Goal: Task Accomplishment & Management: Use online tool/utility

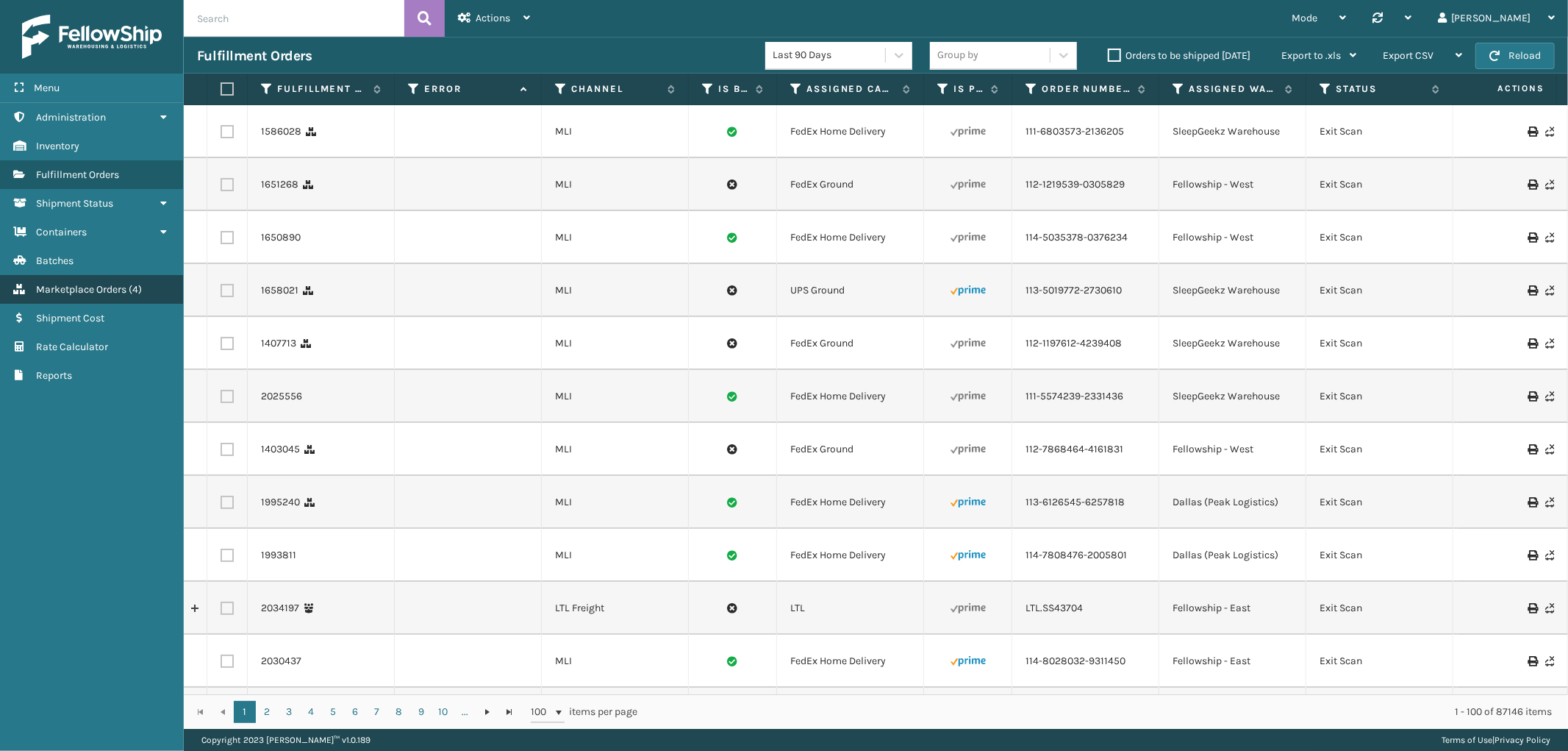
click at [90, 284] on span "Marketplace Orders" at bounding box center [82, 290] width 91 height 12
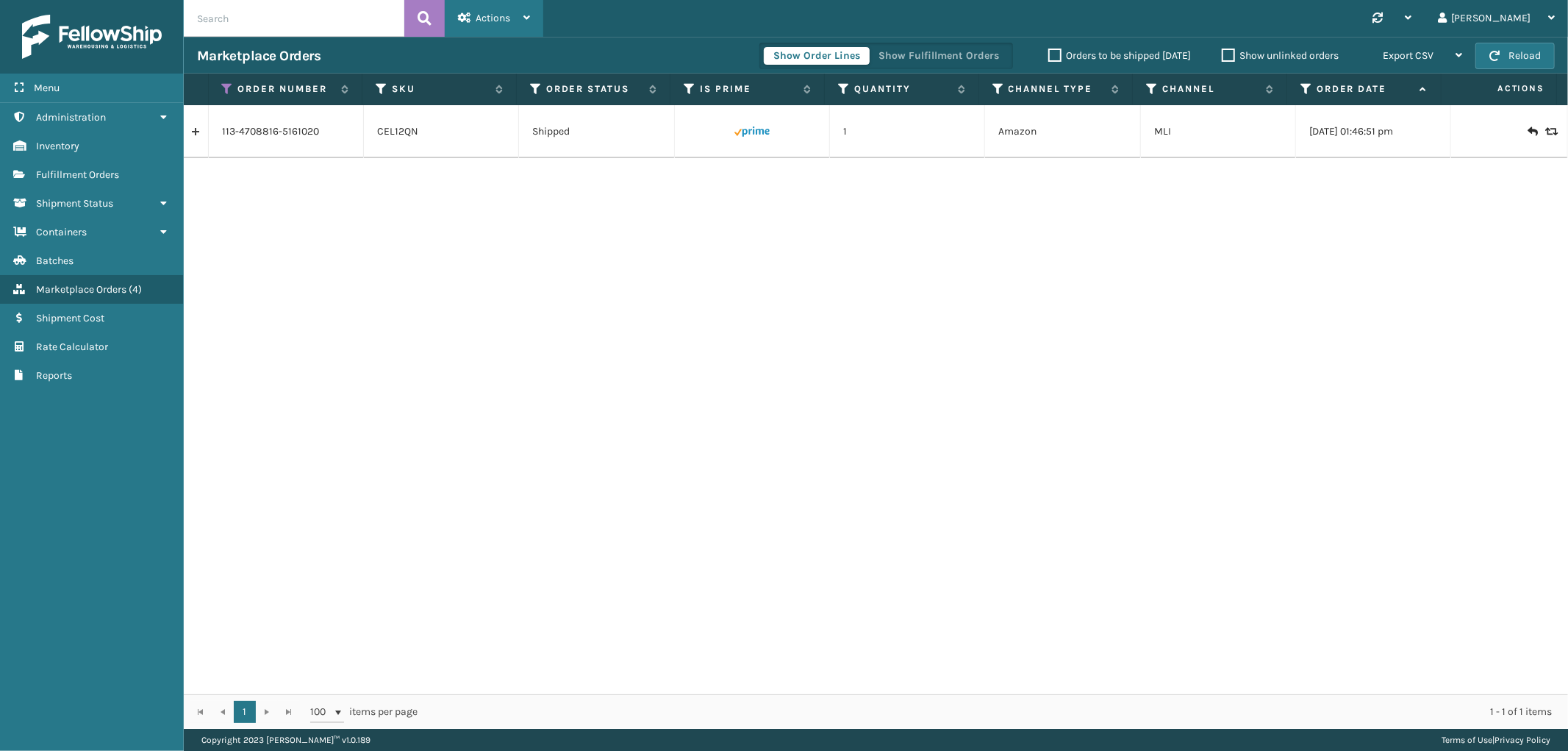
click at [510, 11] on div "Actions" at bounding box center [494, 18] width 72 height 36
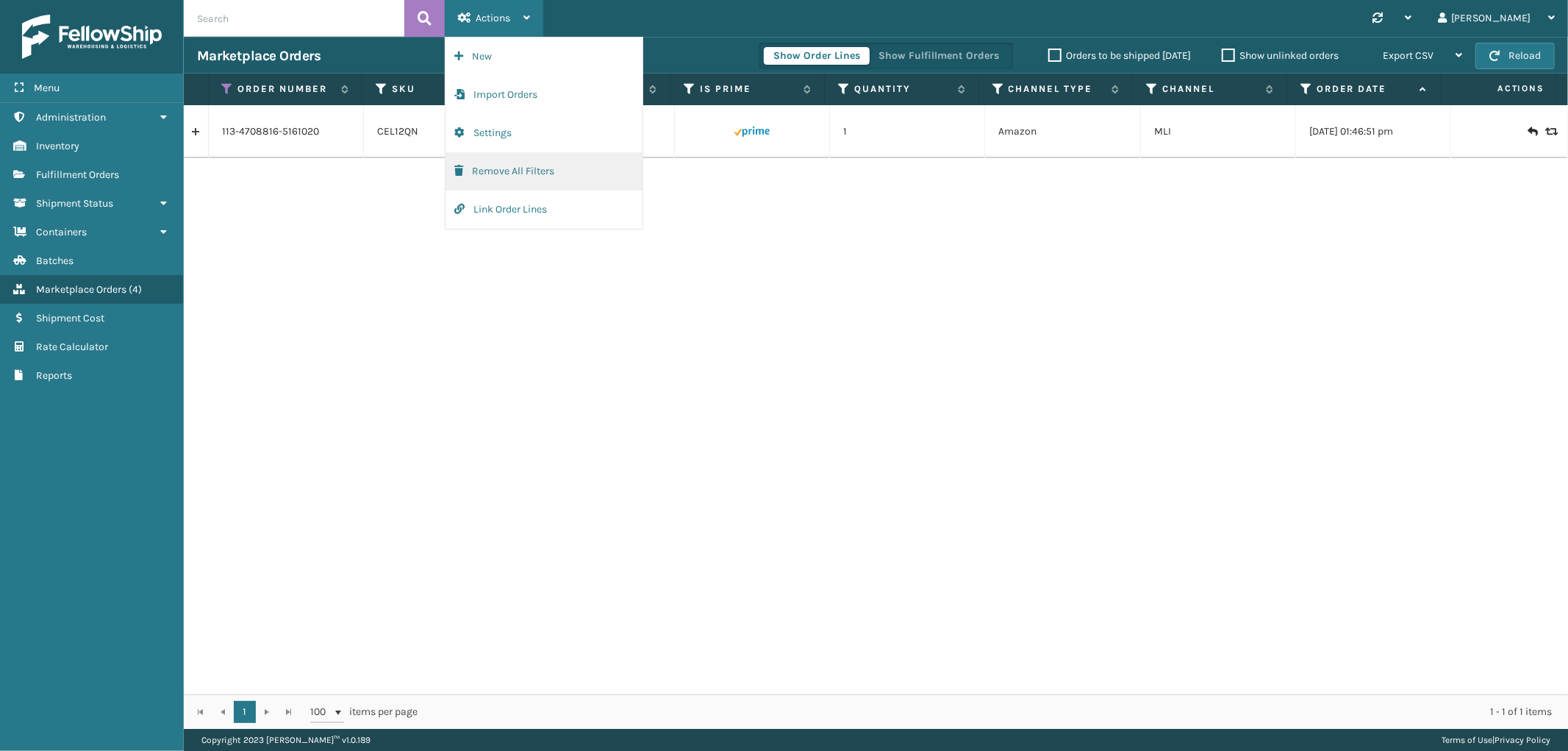
click at [507, 162] on button "Remove All Filters" at bounding box center [545, 171] width 197 height 38
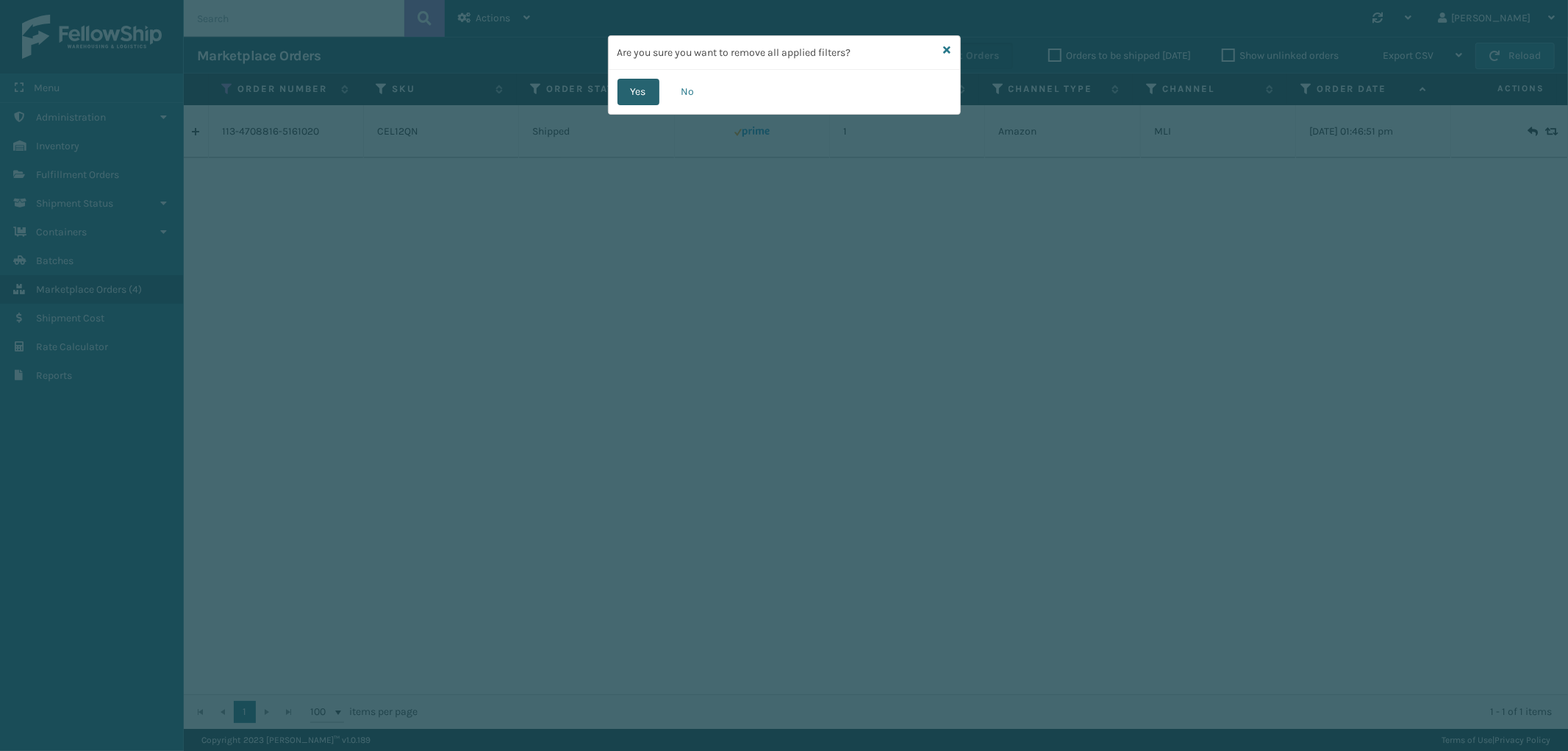
click at [643, 84] on button "Yes" at bounding box center [638, 92] width 42 height 27
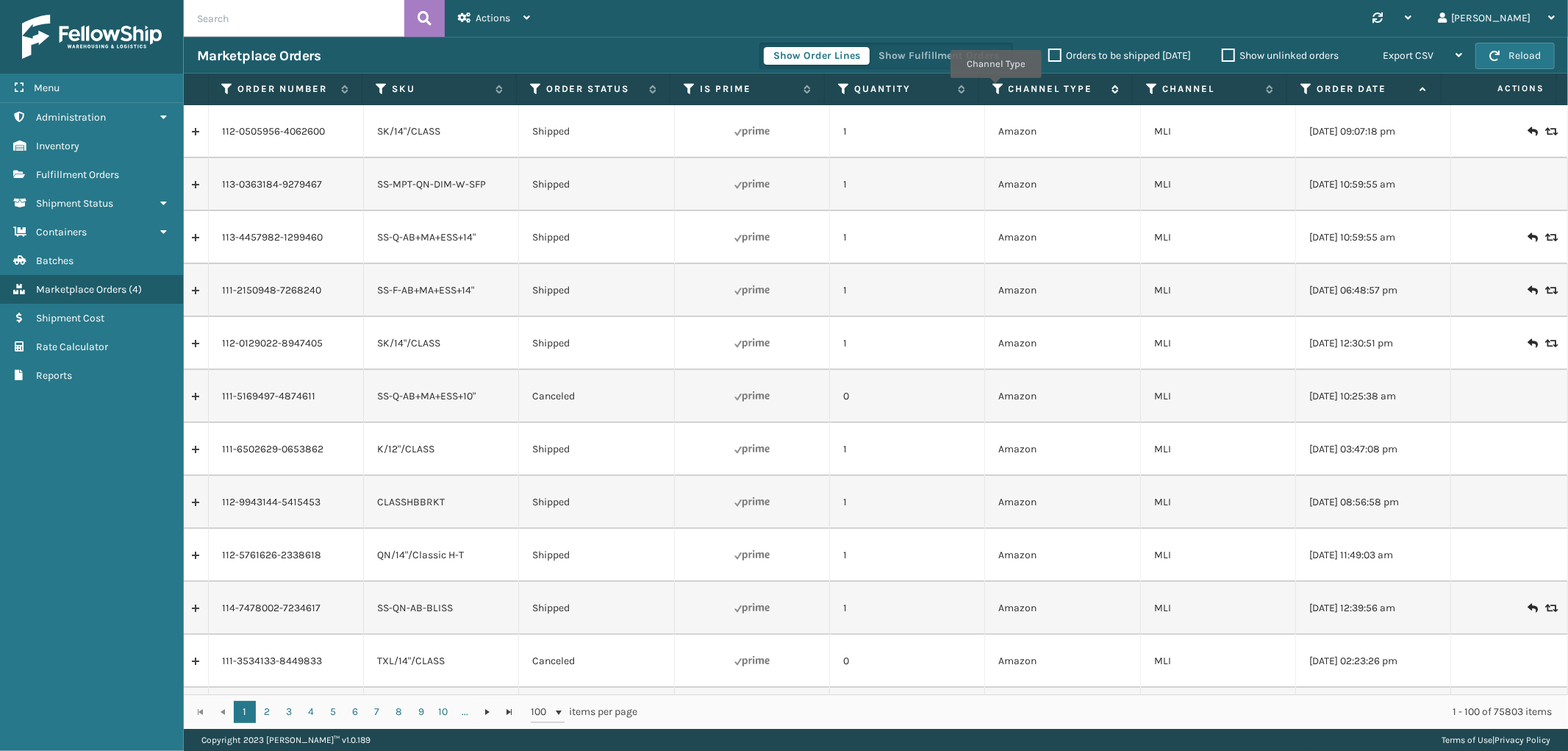
click at [996, 88] on icon at bounding box center [998, 89] width 12 height 13
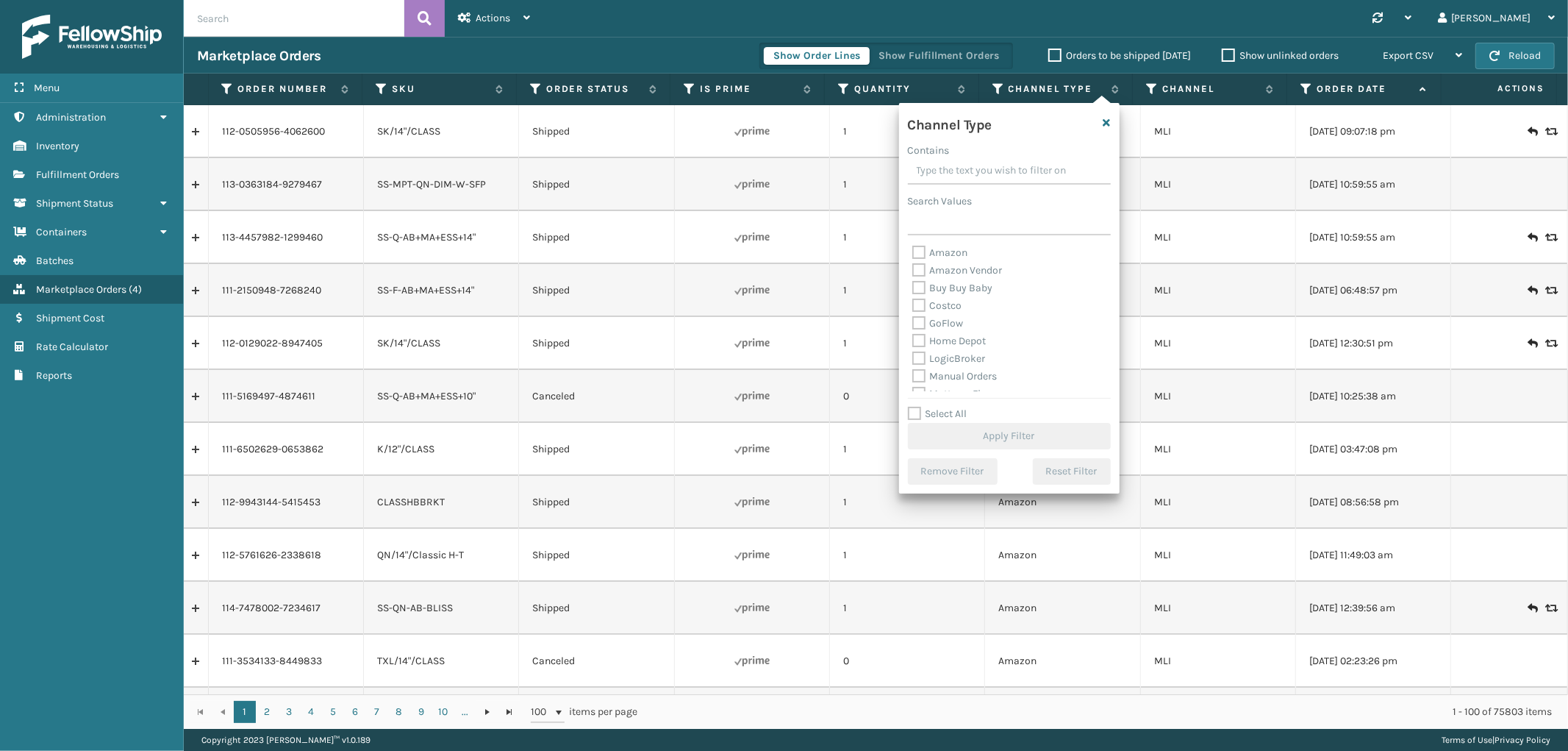
click at [936, 253] on label "Amazon" at bounding box center [940, 252] width 56 height 12
click at [913, 253] on input "Amazon" at bounding box center [912, 249] width 1 height 10
checkbox input "true"
click at [967, 437] on button "Apply Filter" at bounding box center [1009, 436] width 203 height 27
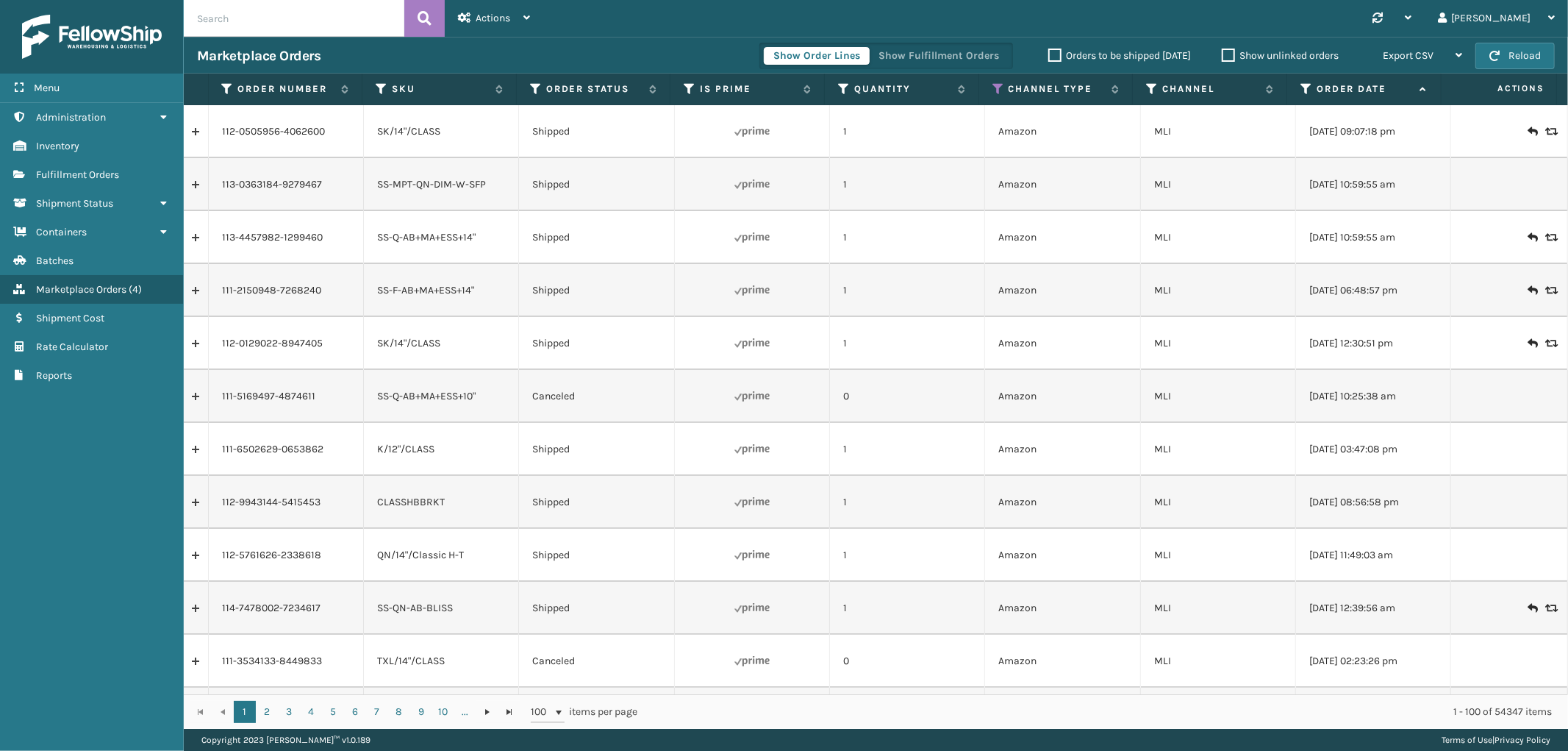
click at [1483, 694] on td at bounding box center [1510, 715] width 117 height 53
click at [1303, 90] on icon at bounding box center [1306, 89] width 12 height 13
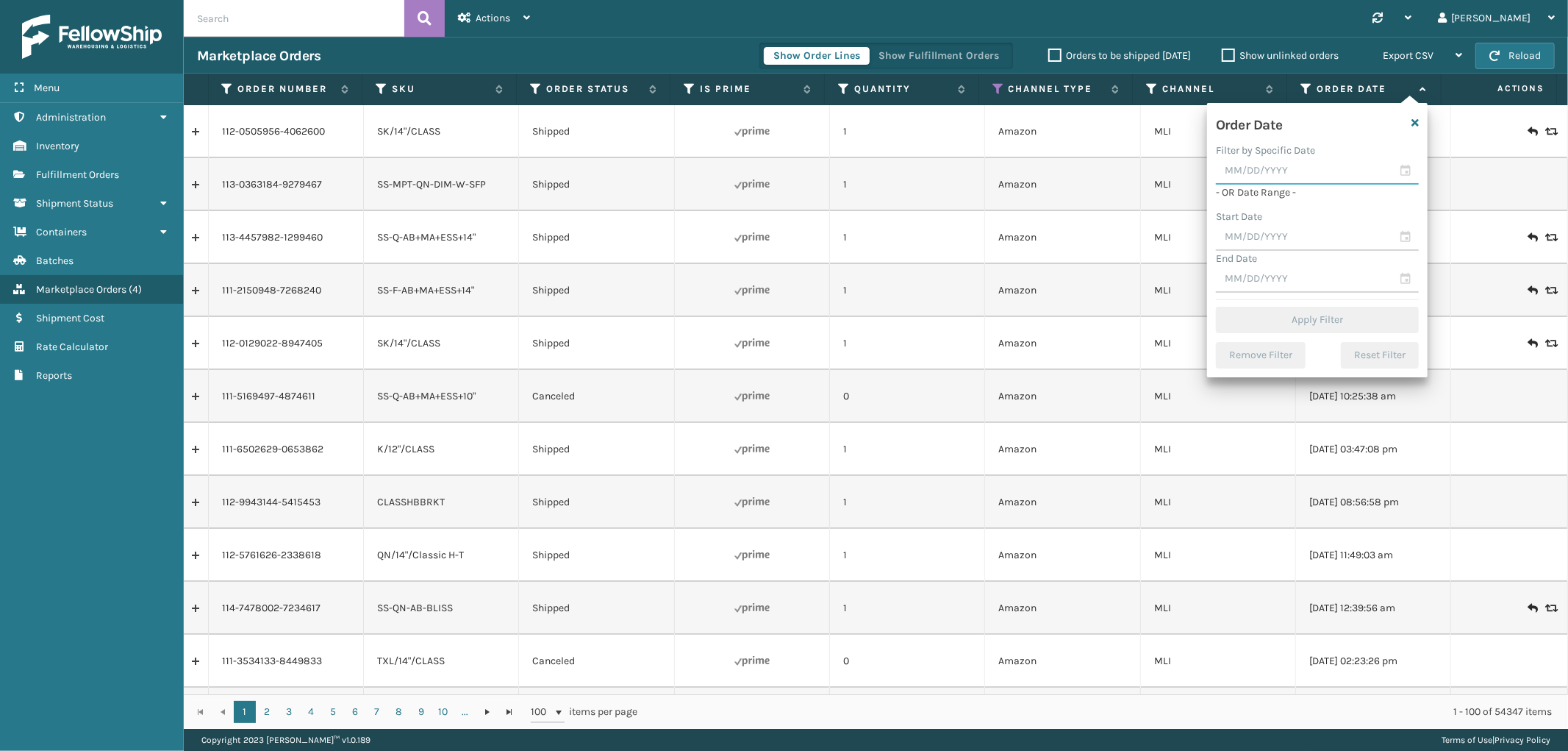
click at [1284, 180] on input "text" at bounding box center [1317, 172] width 203 height 27
click at [1331, 278] on div "11" at bounding box center [1335, 280] width 22 height 22
type input "[DATE]"
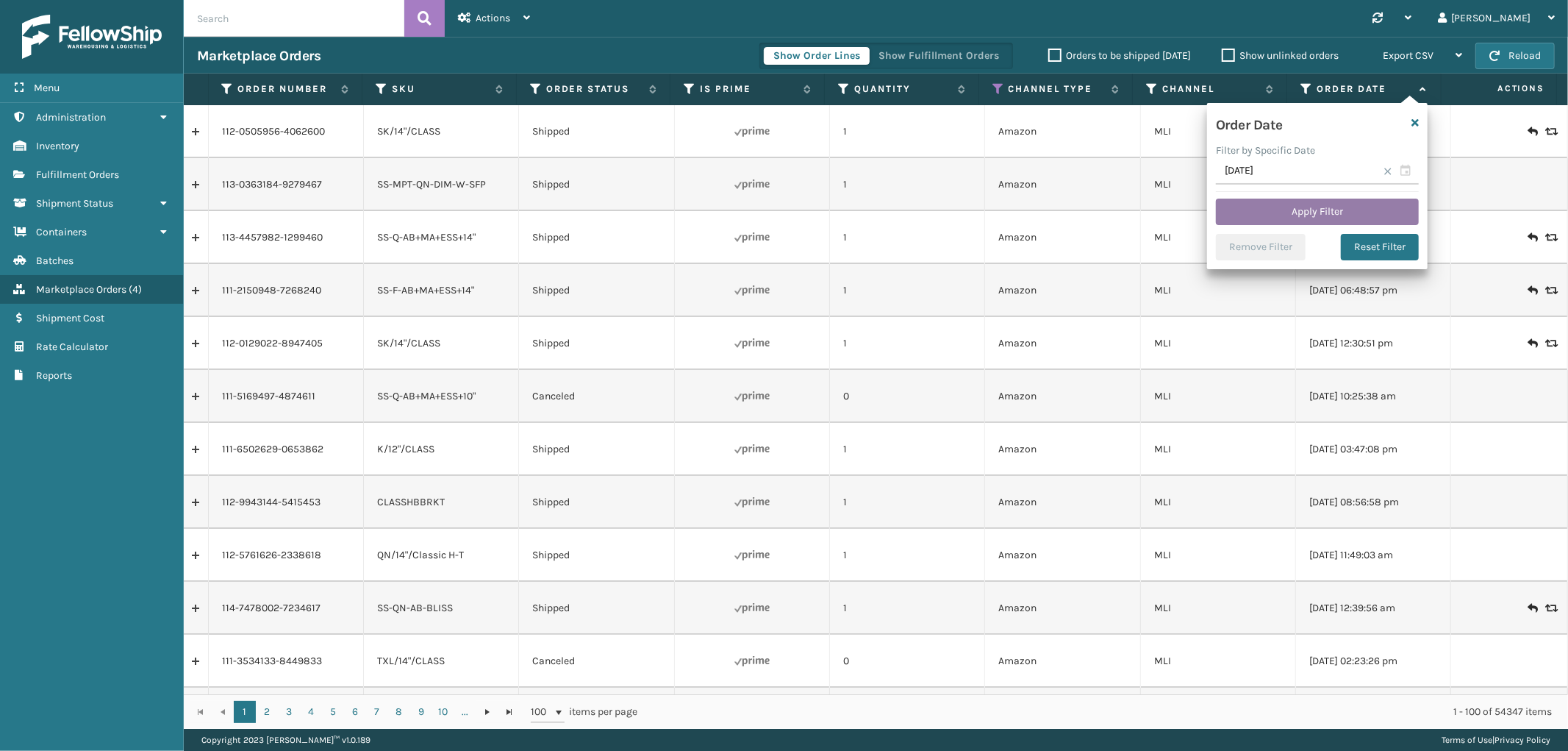
click at [1270, 215] on button "Apply Filter" at bounding box center [1317, 212] width 203 height 27
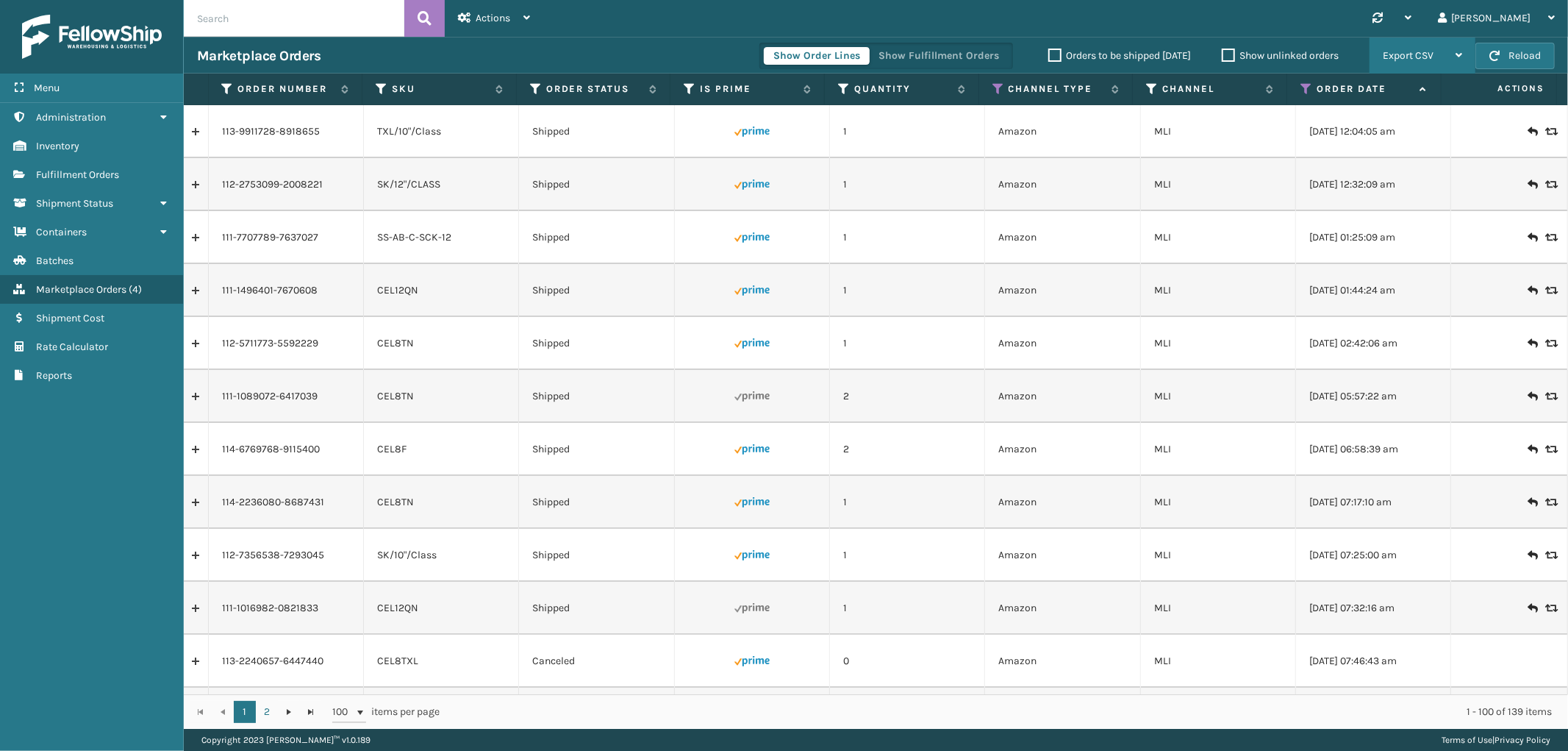
click at [1408, 49] on span "Export CSV" at bounding box center [1408, 55] width 51 height 12
click at [1393, 127] on li "Export All Pages" at bounding box center [1377, 134] width 197 height 40
click at [98, 197] on span "Shipment Status" at bounding box center [75, 204] width 77 height 12
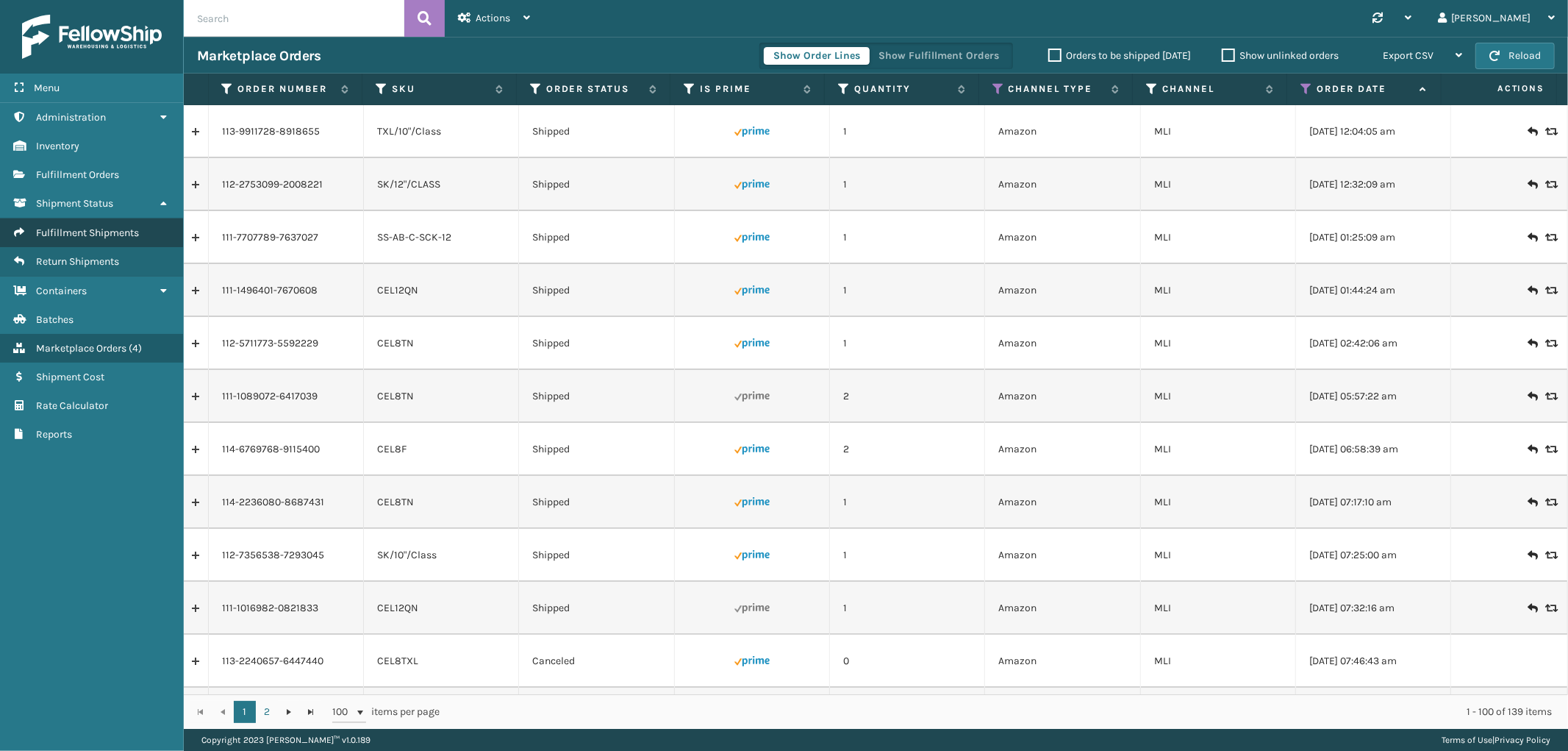
click at [86, 227] on span "Fulfillment Shipments" at bounding box center [88, 233] width 103 height 12
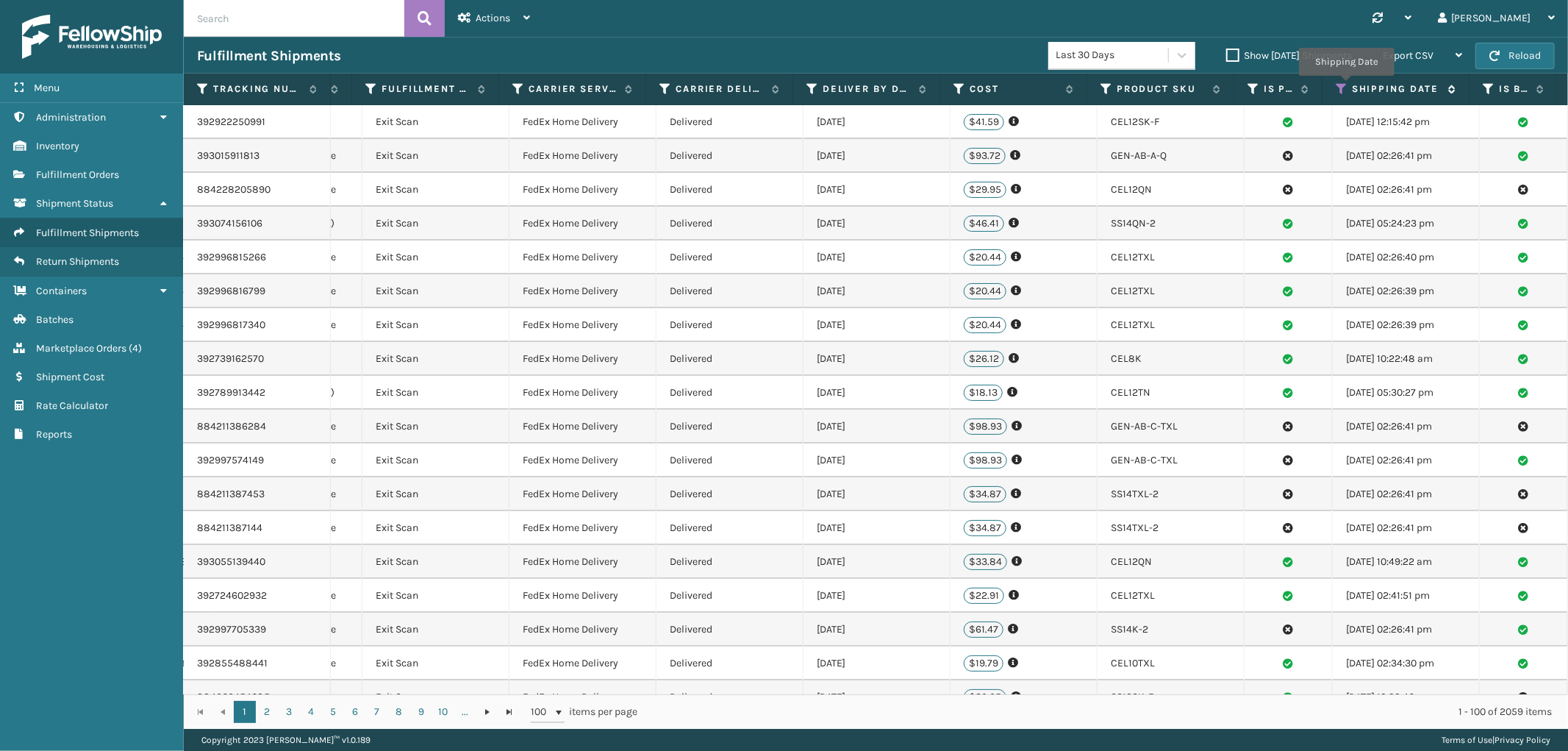
click at [1346, 86] on icon at bounding box center [1341, 89] width 12 height 13
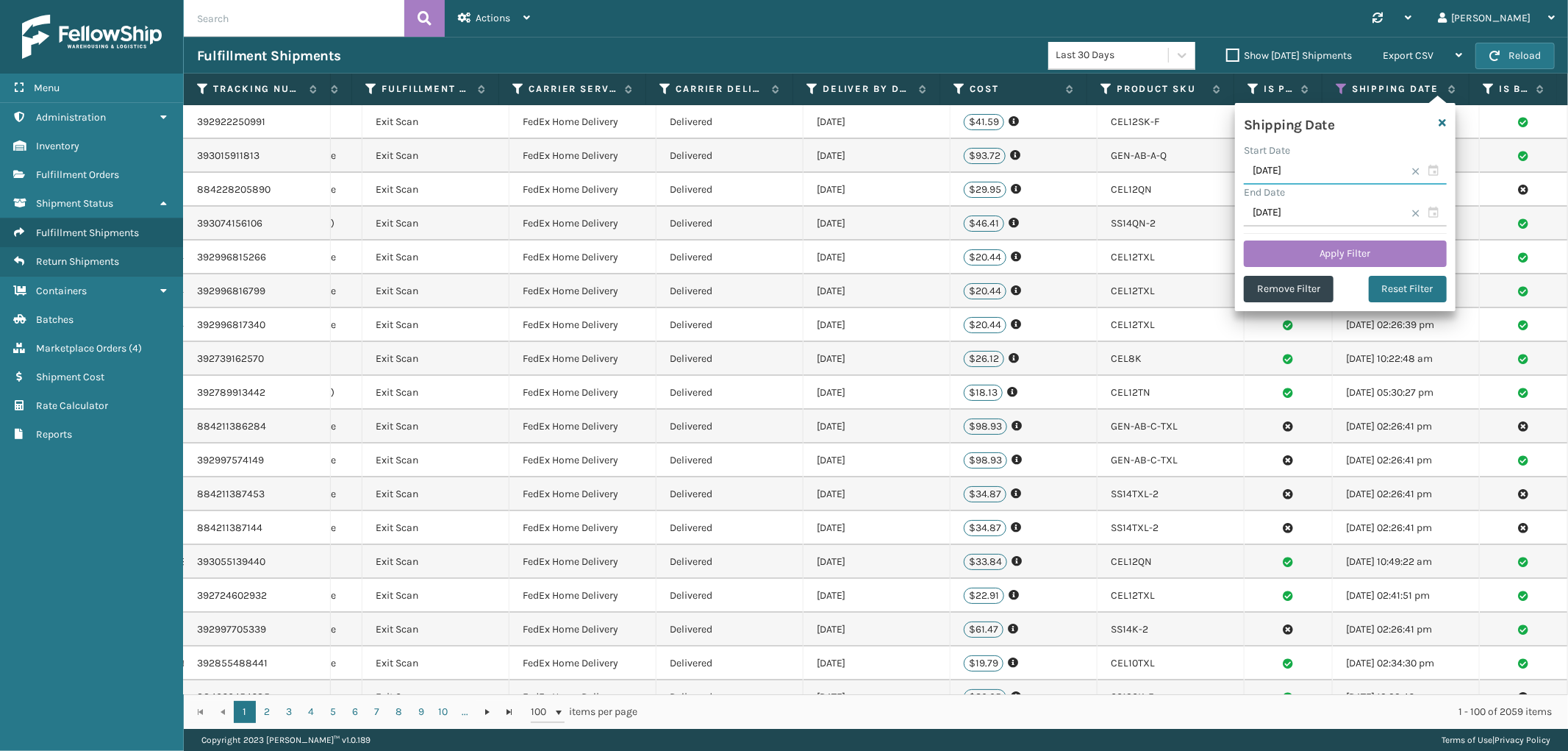
click at [1327, 165] on input "[DATE]" at bounding box center [1345, 172] width 203 height 27
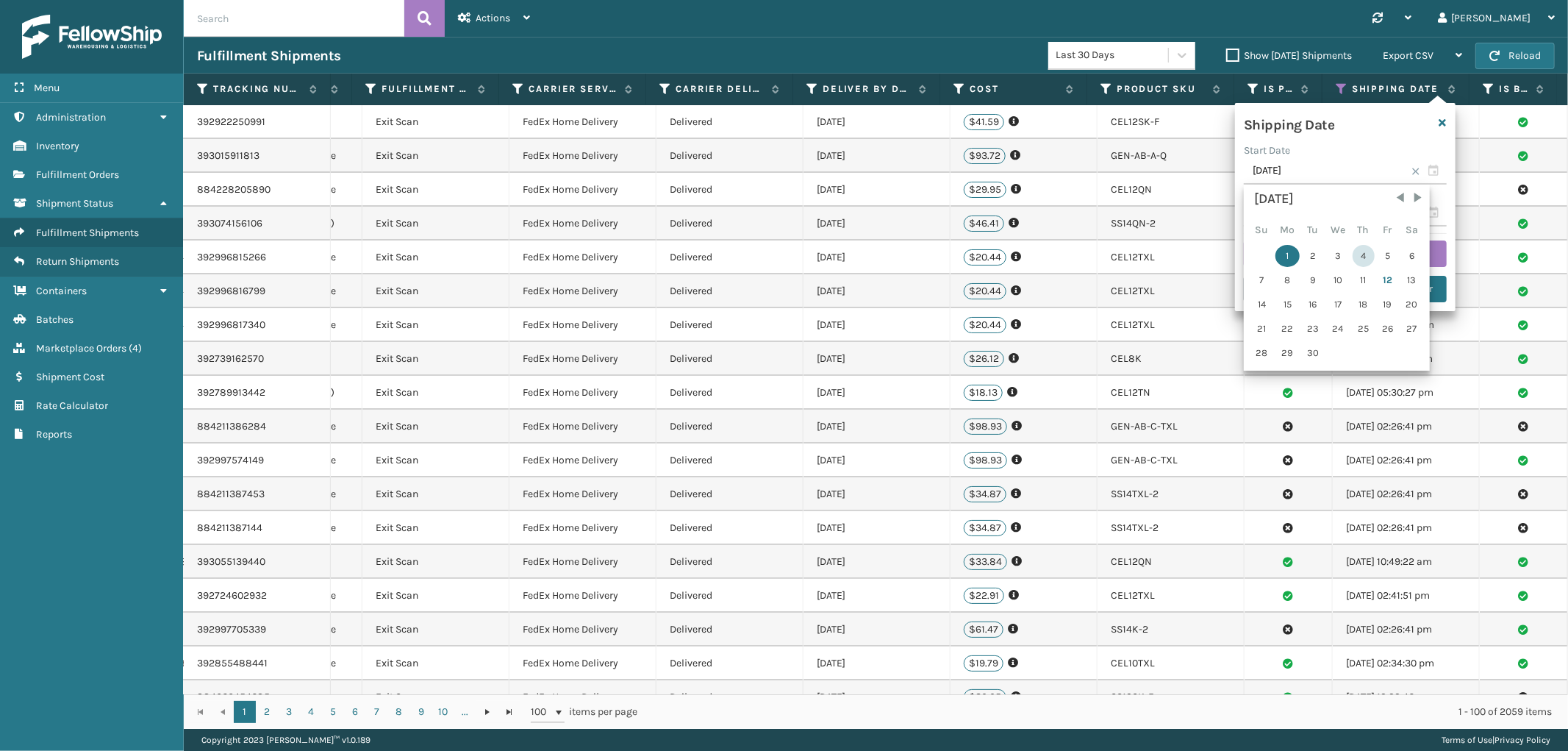
click at [1353, 254] on div "4" at bounding box center [1364, 256] width 22 height 22
type input "[DATE]"
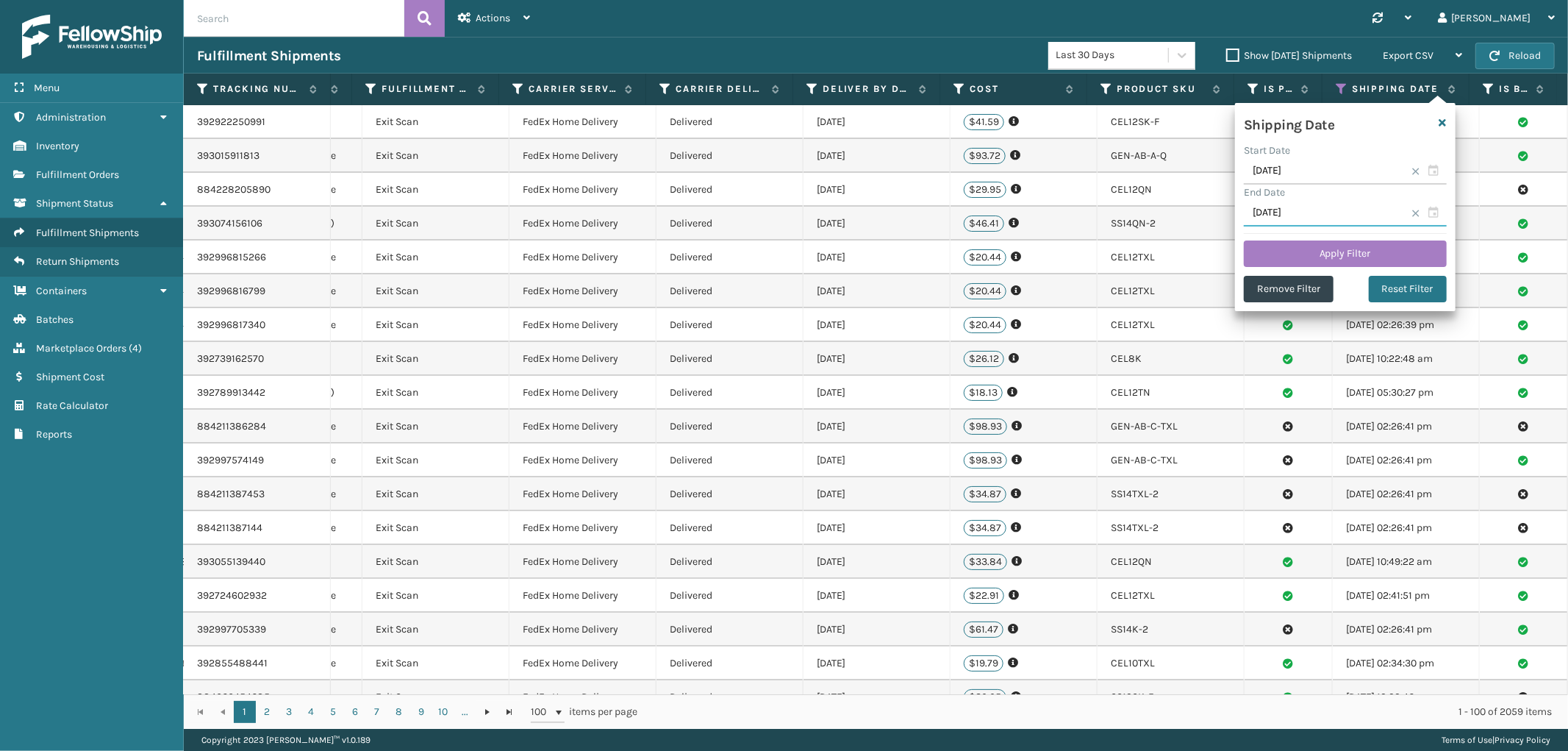
click at [1325, 206] on input "[DATE]" at bounding box center [1345, 213] width 203 height 27
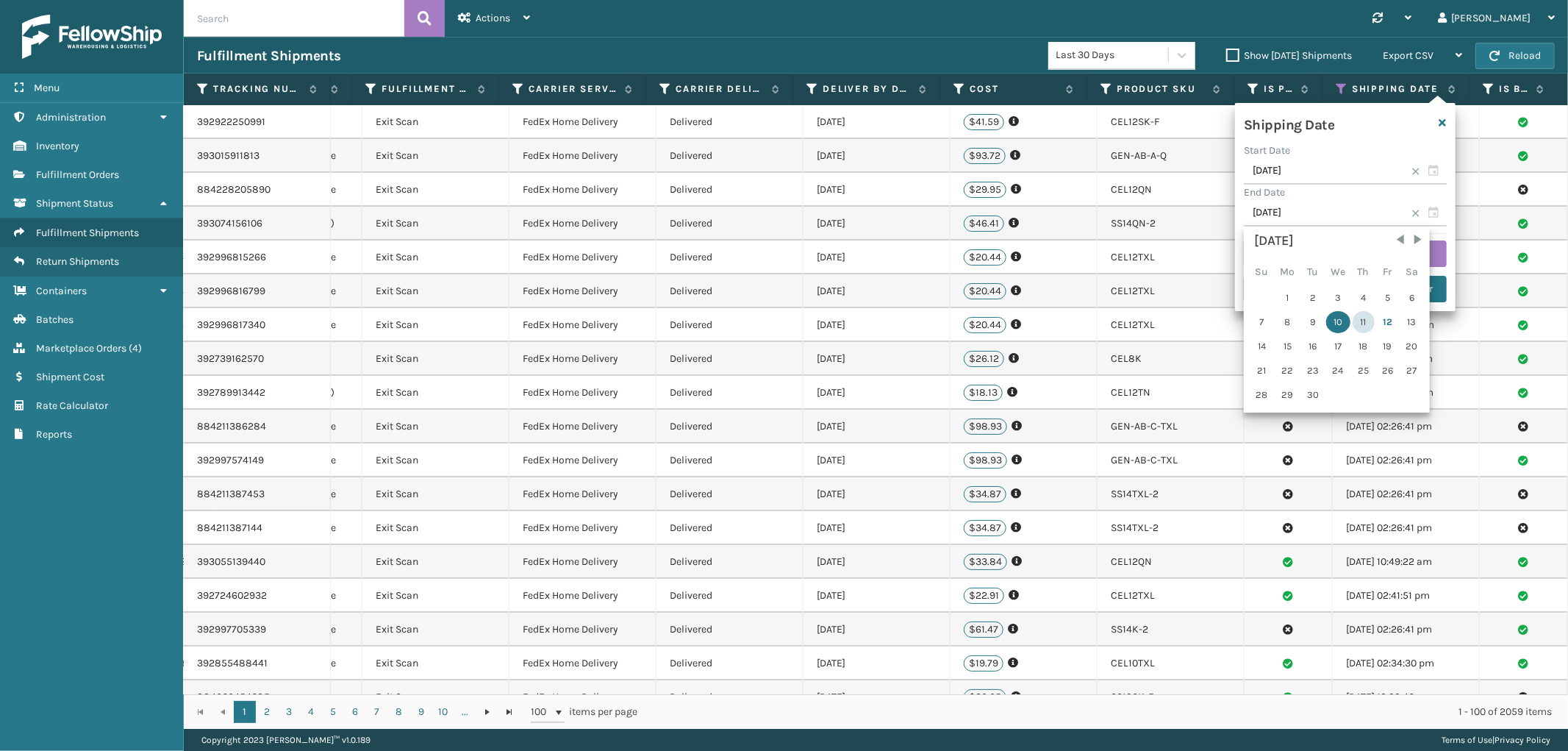
click at [1357, 321] on div "11" at bounding box center [1364, 322] width 22 height 22
type input "[DATE]"
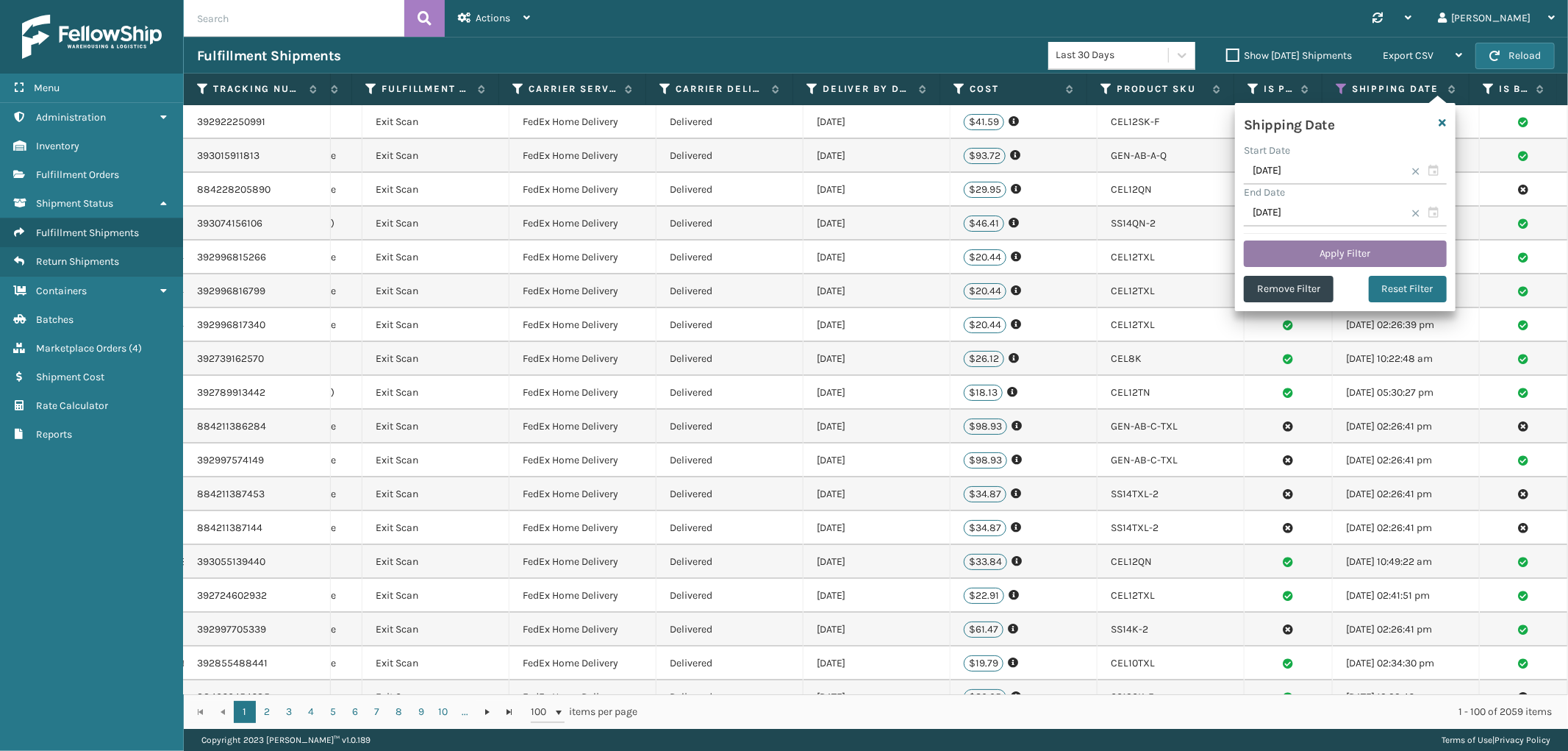
click at [1347, 252] on button "Apply Filter" at bounding box center [1345, 254] width 203 height 27
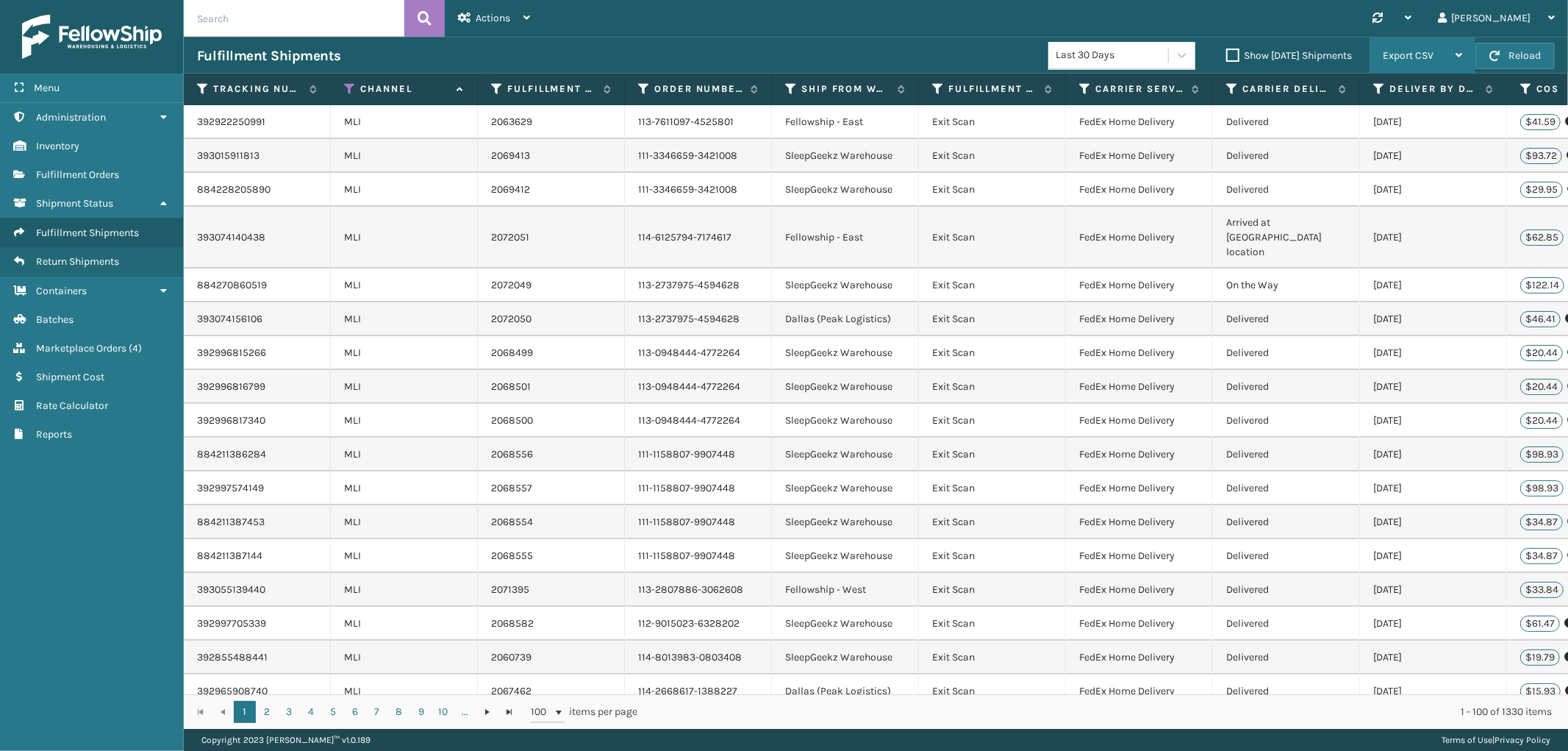
click at [1428, 53] on span "Export CSV" at bounding box center [1408, 55] width 51 height 12
click at [1348, 143] on li "Export All Pages" at bounding box center [1377, 134] width 197 height 40
click at [642, 86] on icon at bounding box center [643, 89] width 12 height 13
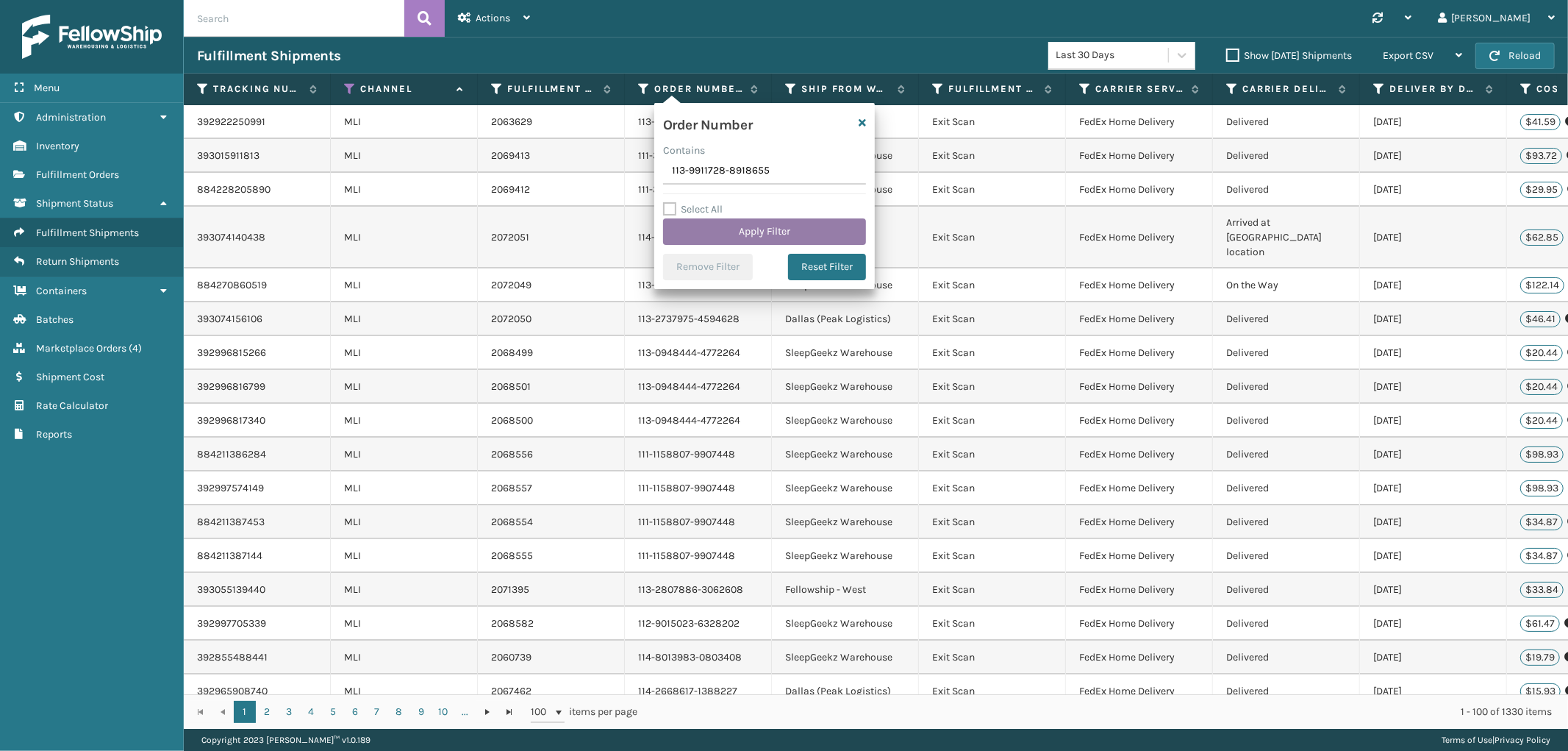
type input "113-9911728-8918655"
click at [729, 225] on button "Apply Filter" at bounding box center [765, 232] width 203 height 27
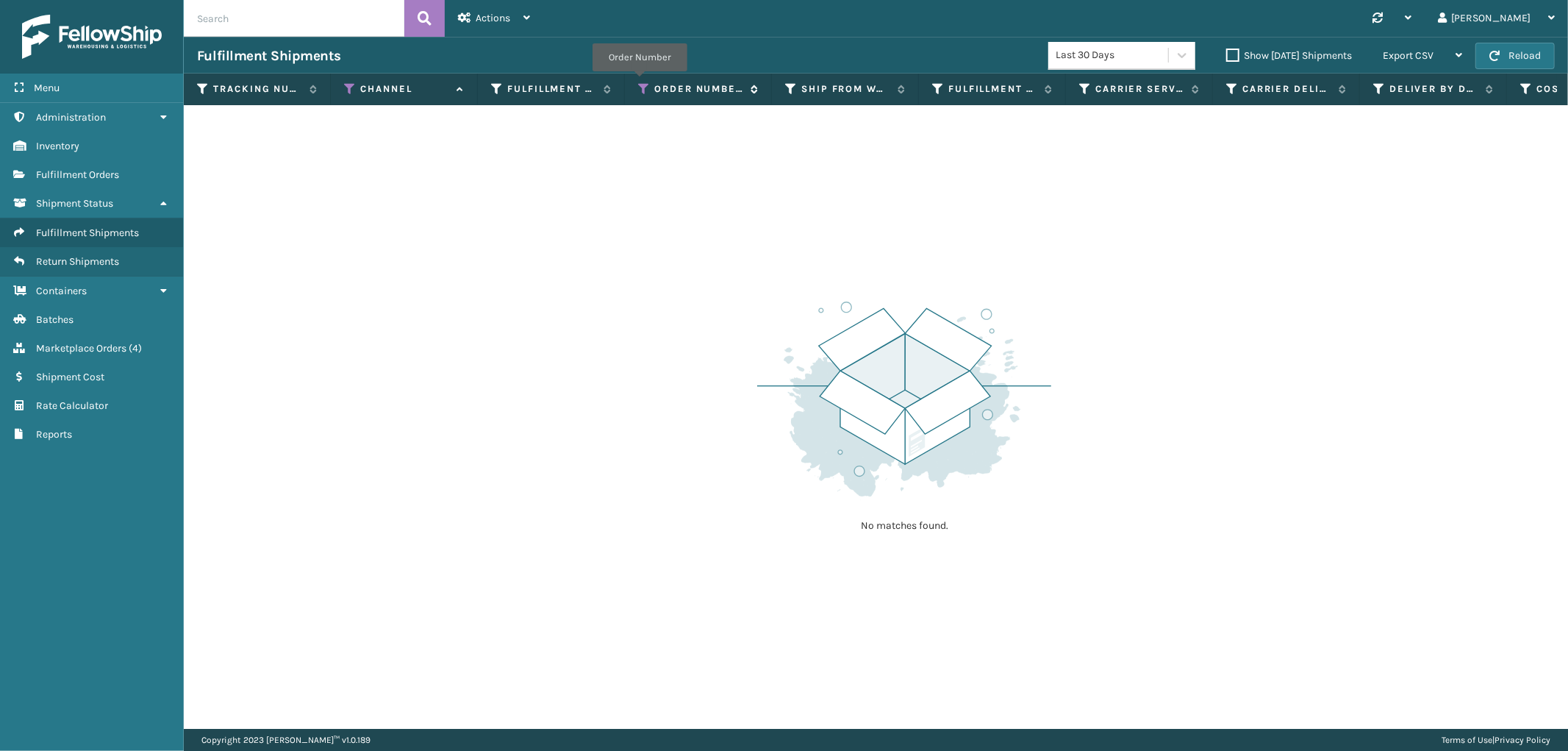
click at [640, 83] on icon at bounding box center [643, 89] width 12 height 13
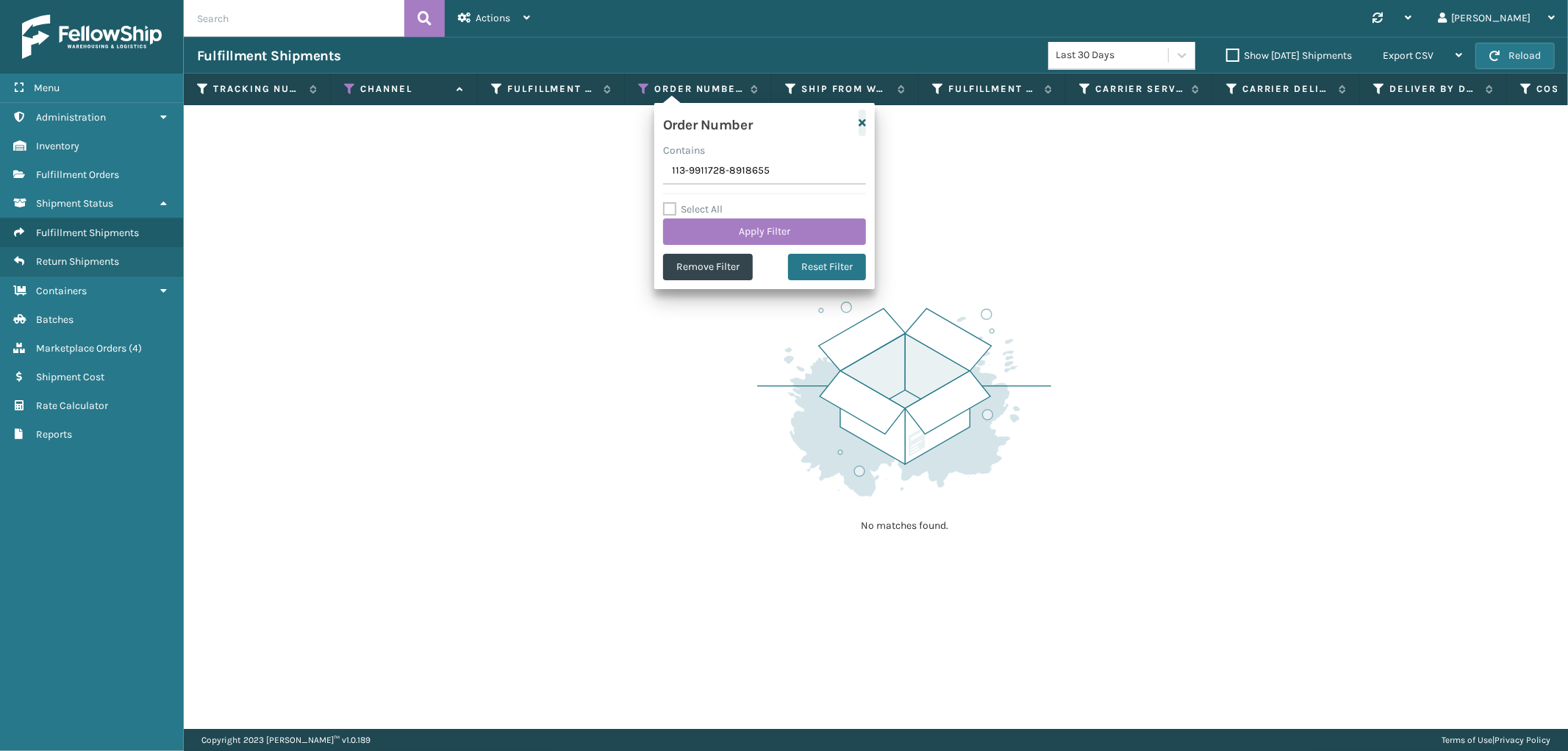
click at [865, 125] on icon "button" at bounding box center [863, 123] width 7 height 11
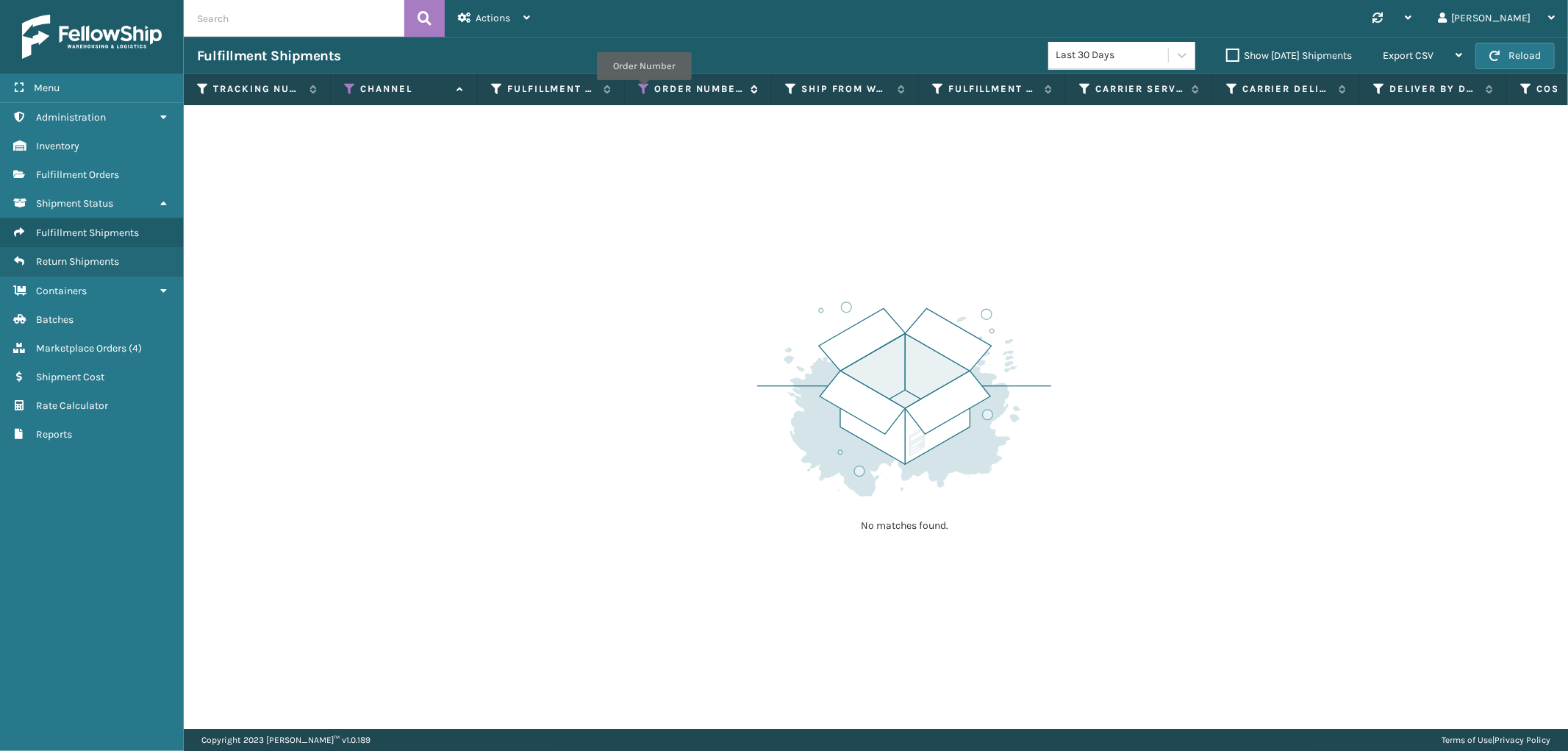
click at [644, 91] on icon at bounding box center [643, 89] width 12 height 13
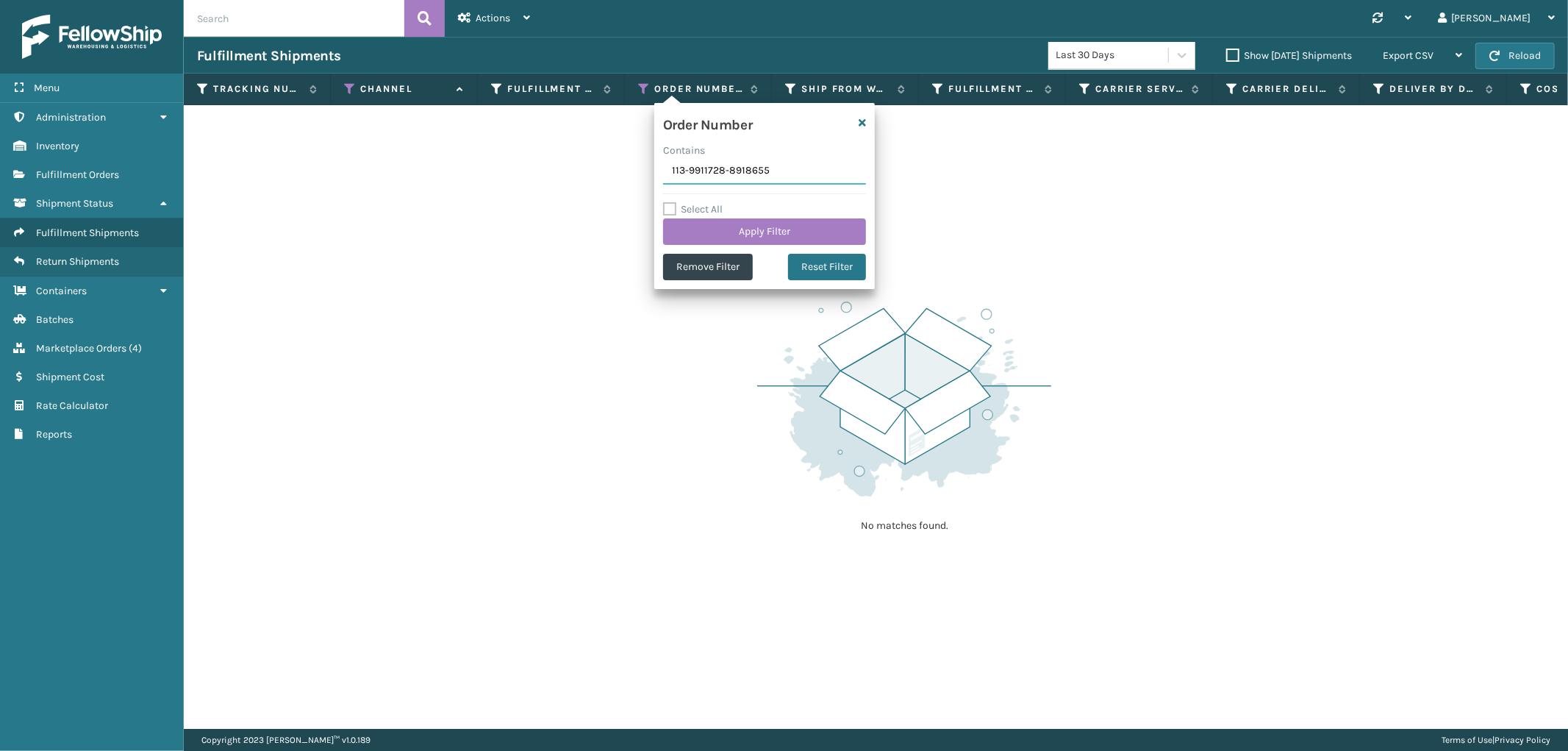
click at [708, 178] on input "113-9911728-8918655" at bounding box center [765, 172] width 203 height 27
paste input "2-2753099-2008221"
type input "112-2753099-2008221"
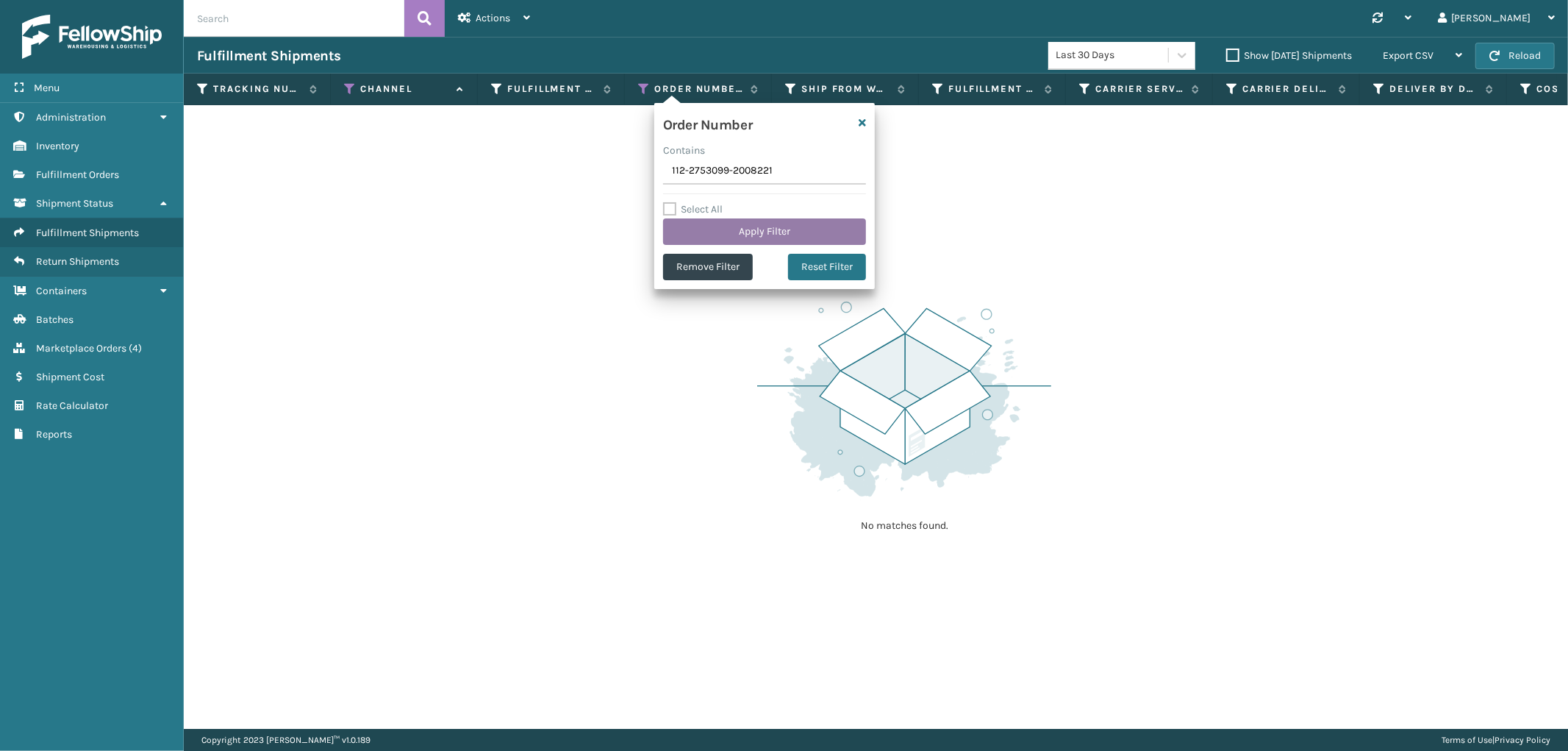
click at [711, 230] on button "Apply Filter" at bounding box center [765, 232] width 203 height 27
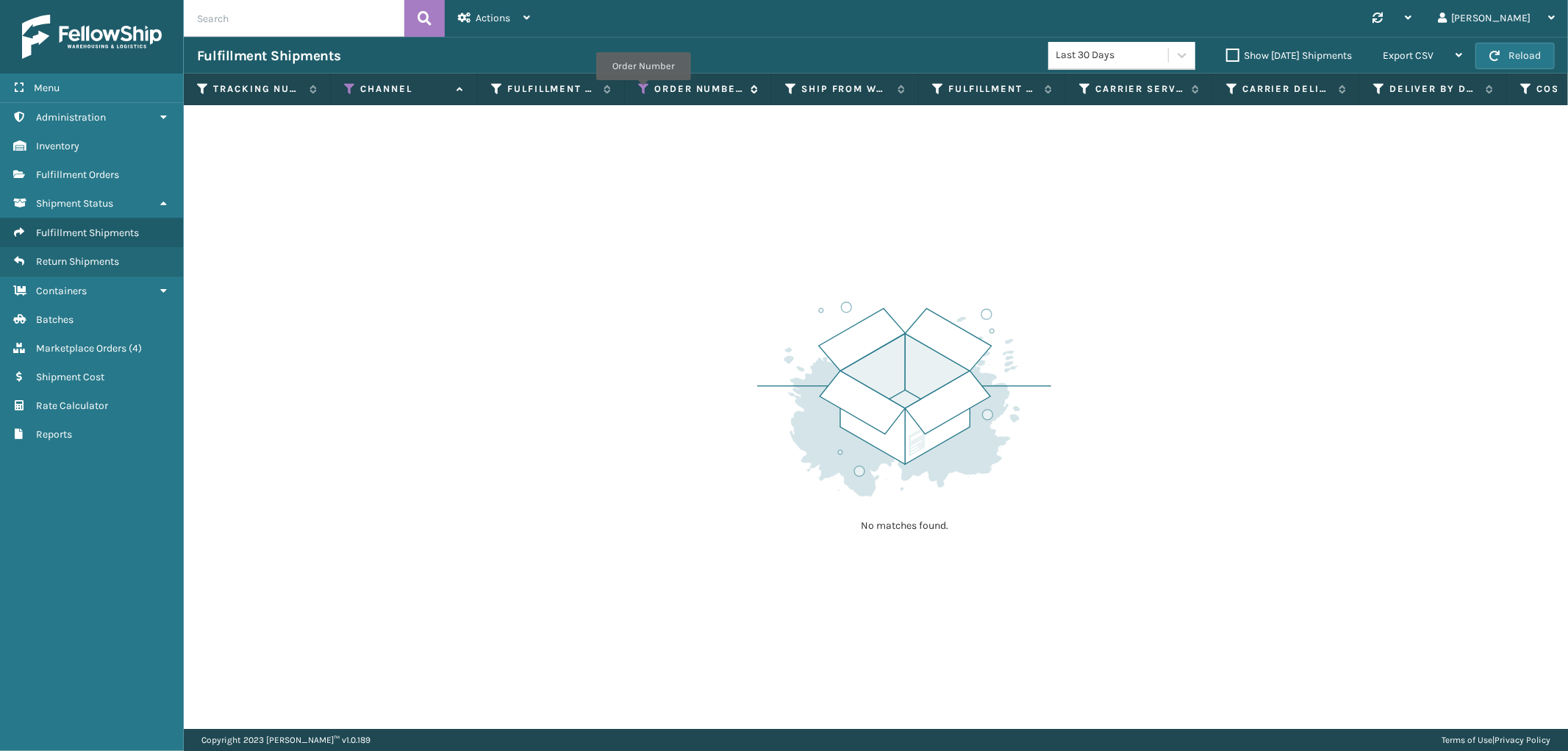
click at [643, 91] on icon at bounding box center [643, 89] width 12 height 13
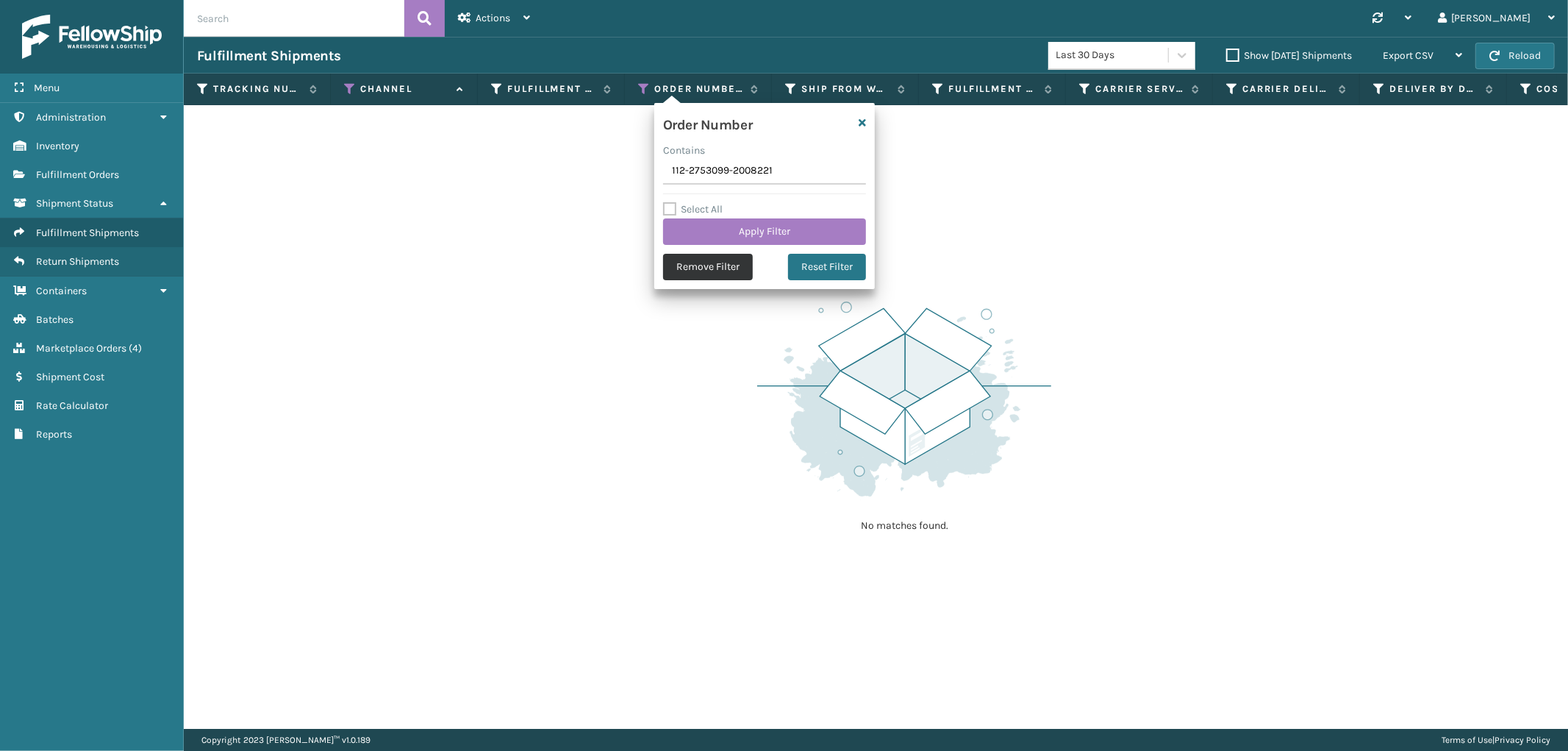
click at [702, 261] on button "Remove Filter" at bounding box center [708, 268] width 90 height 27
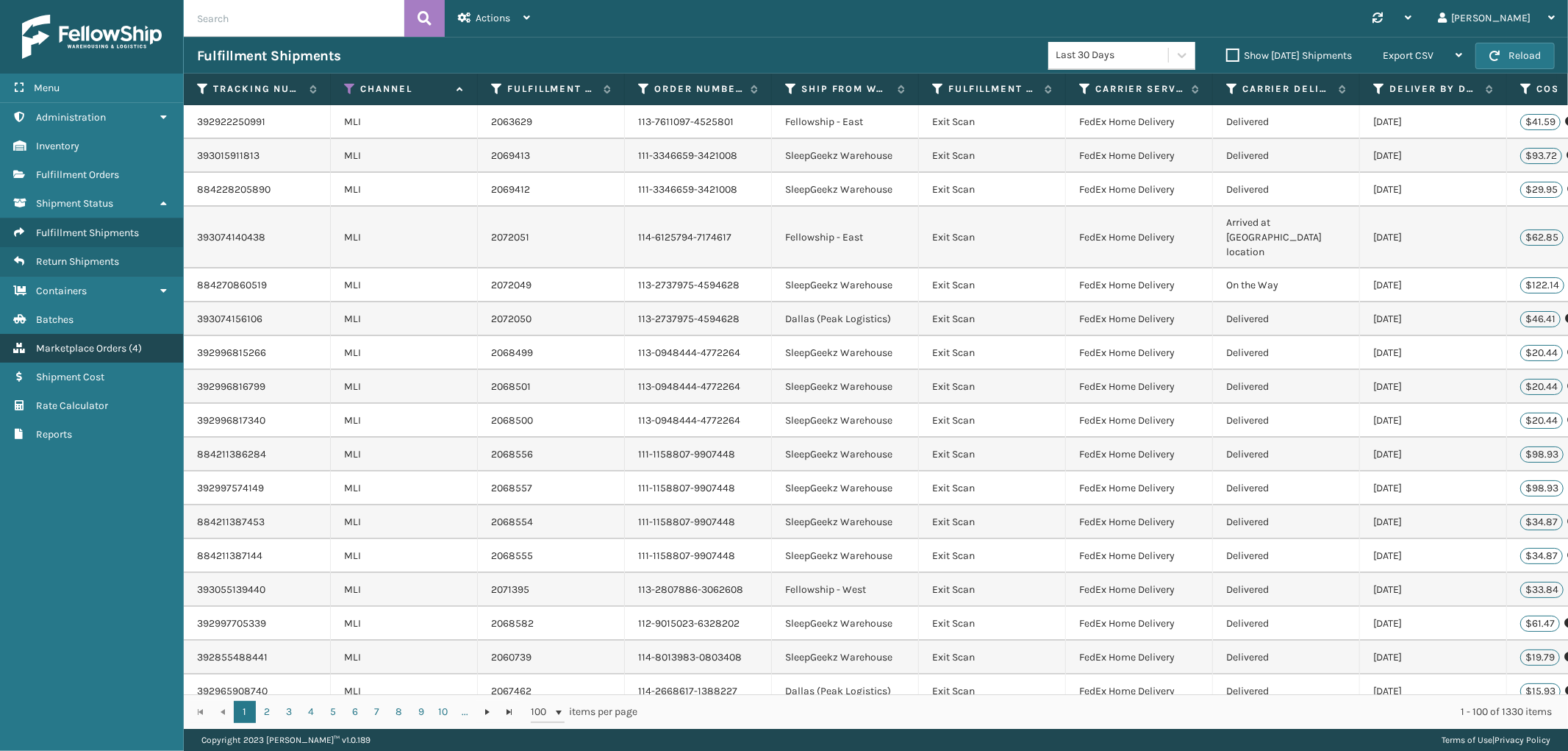
click at [103, 342] on span "Marketplace Orders" at bounding box center [82, 348] width 91 height 12
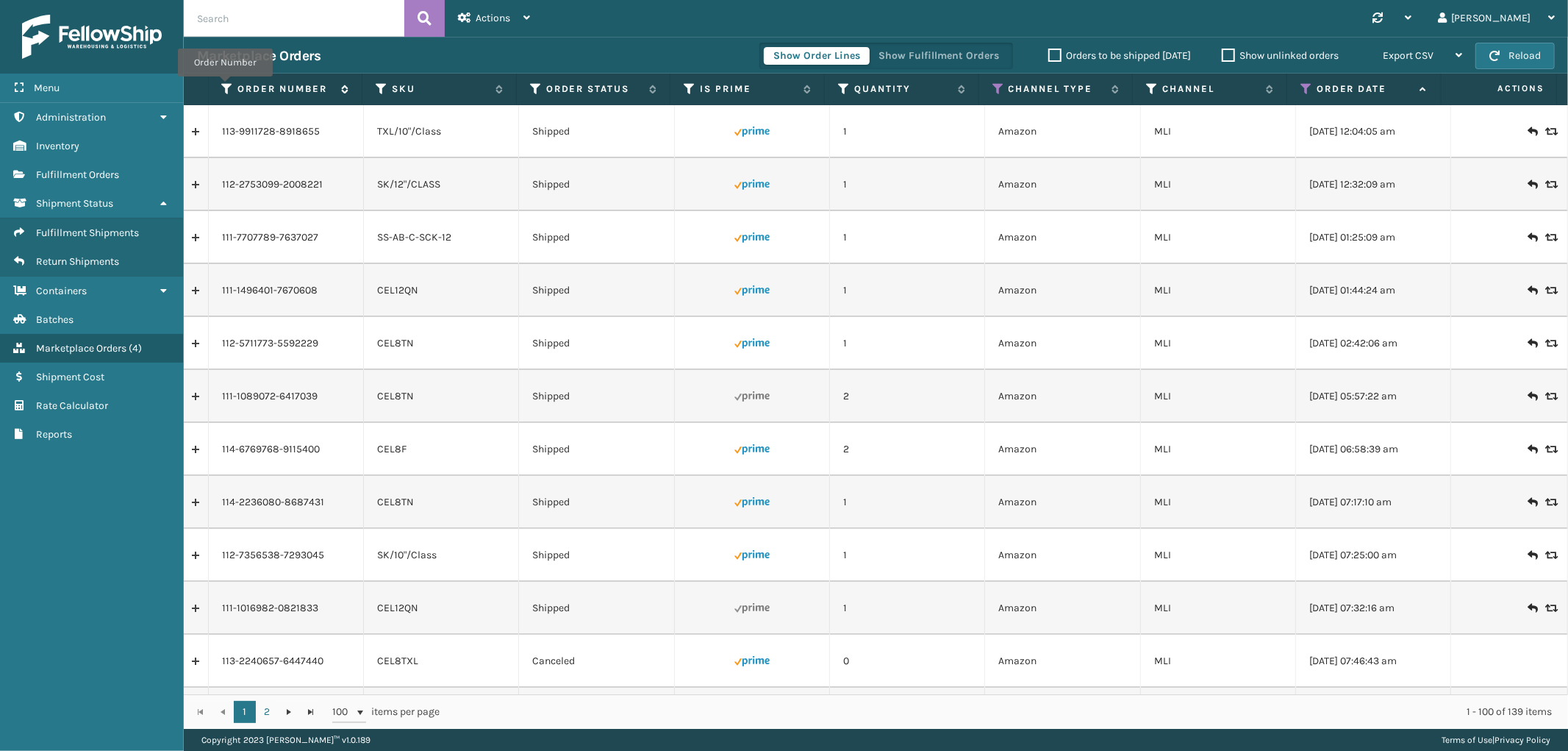
click at [225, 87] on icon at bounding box center [227, 89] width 12 height 13
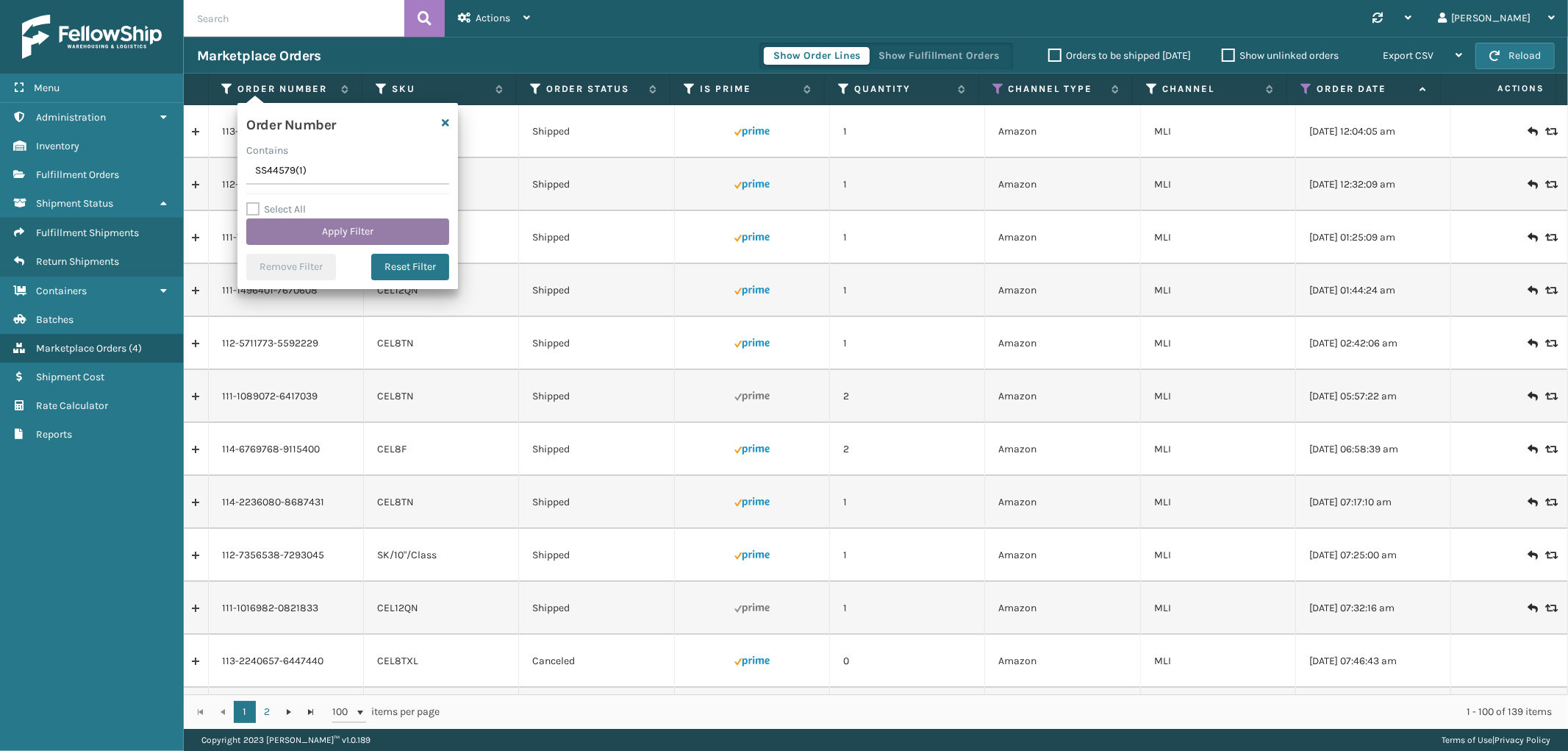
type input "SS44579(1)"
click at [295, 225] on button "Apply Filter" at bounding box center [347, 232] width 203 height 27
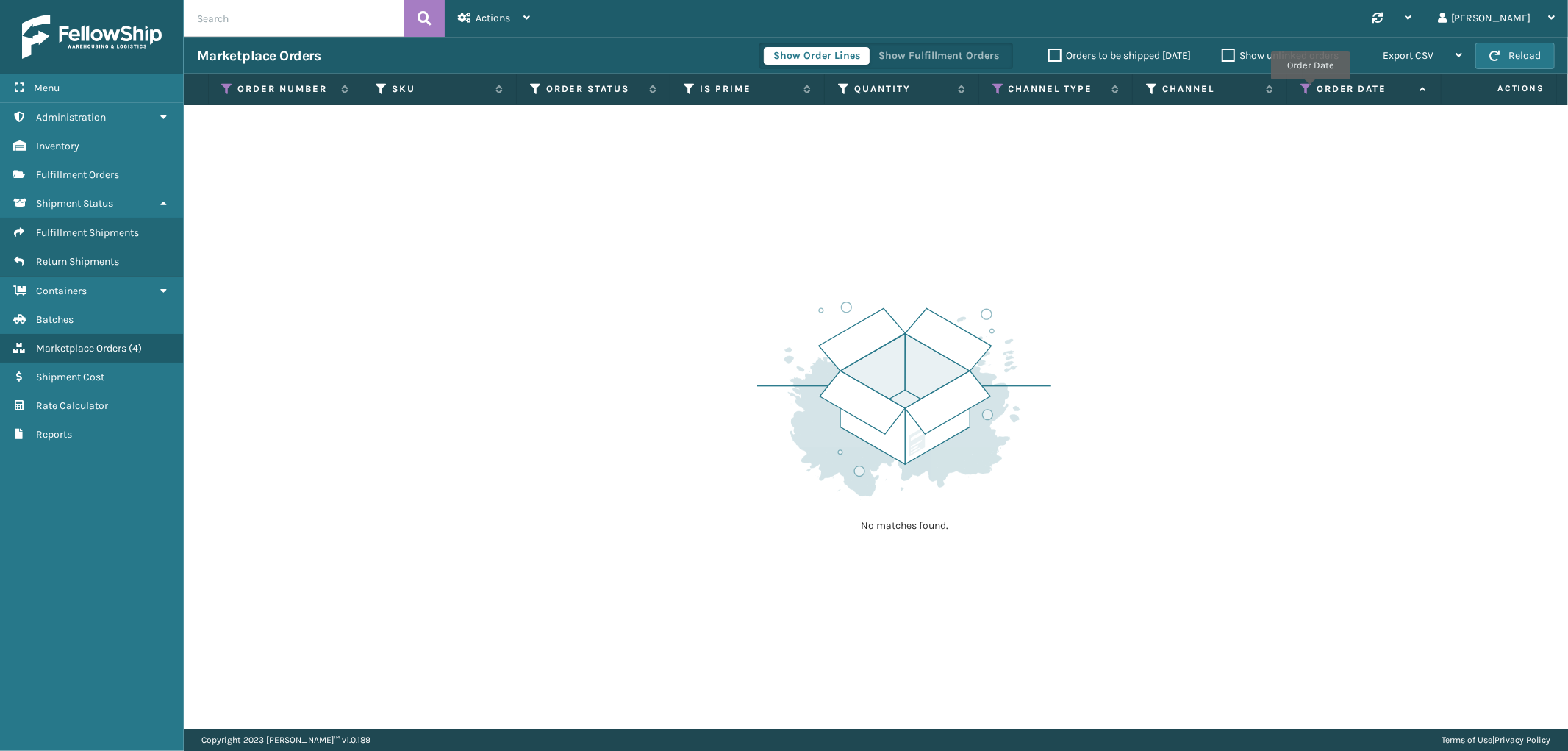
click at [1310, 90] on icon at bounding box center [1306, 89] width 12 height 13
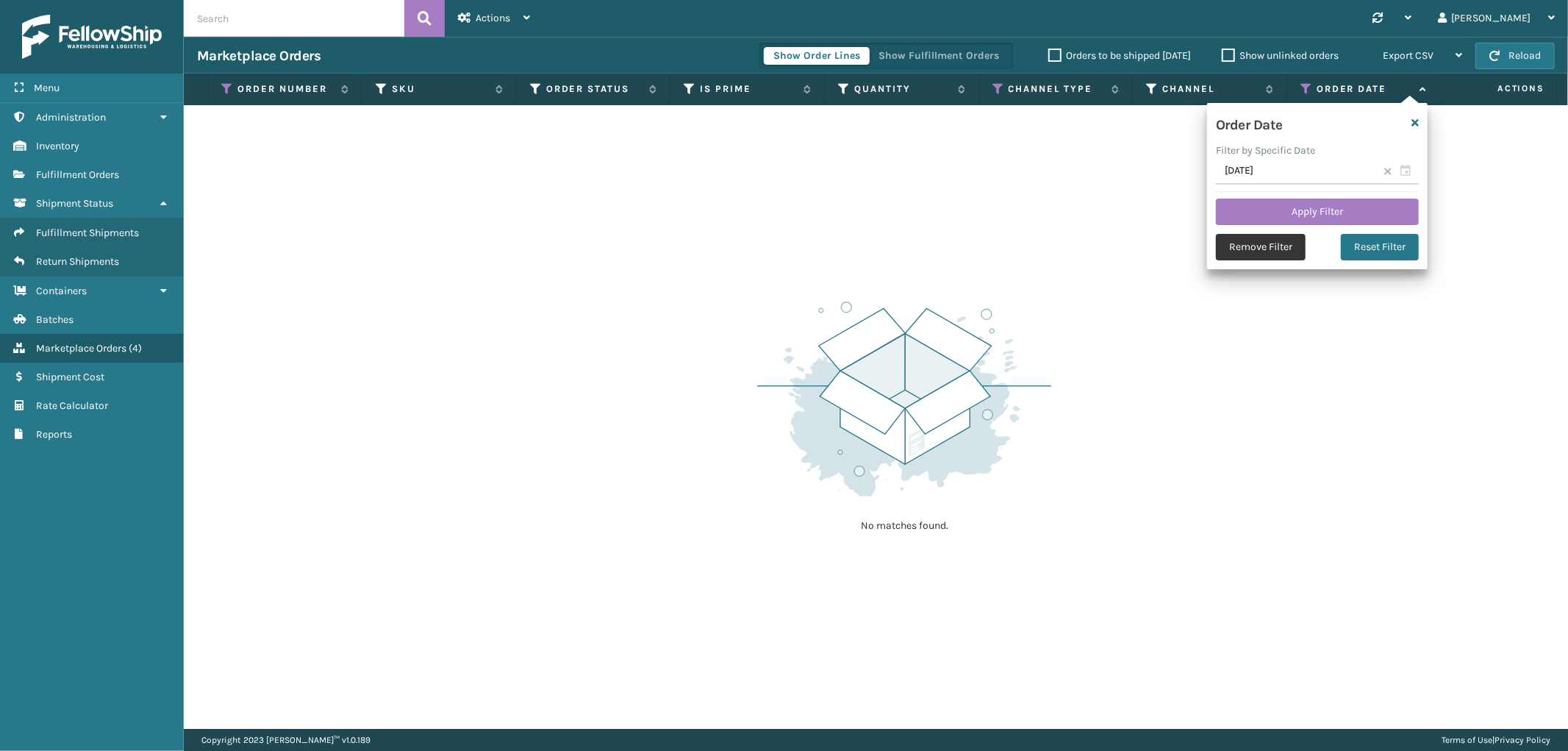
click at [1265, 258] on button "Remove Filter" at bounding box center [1261, 247] width 90 height 27
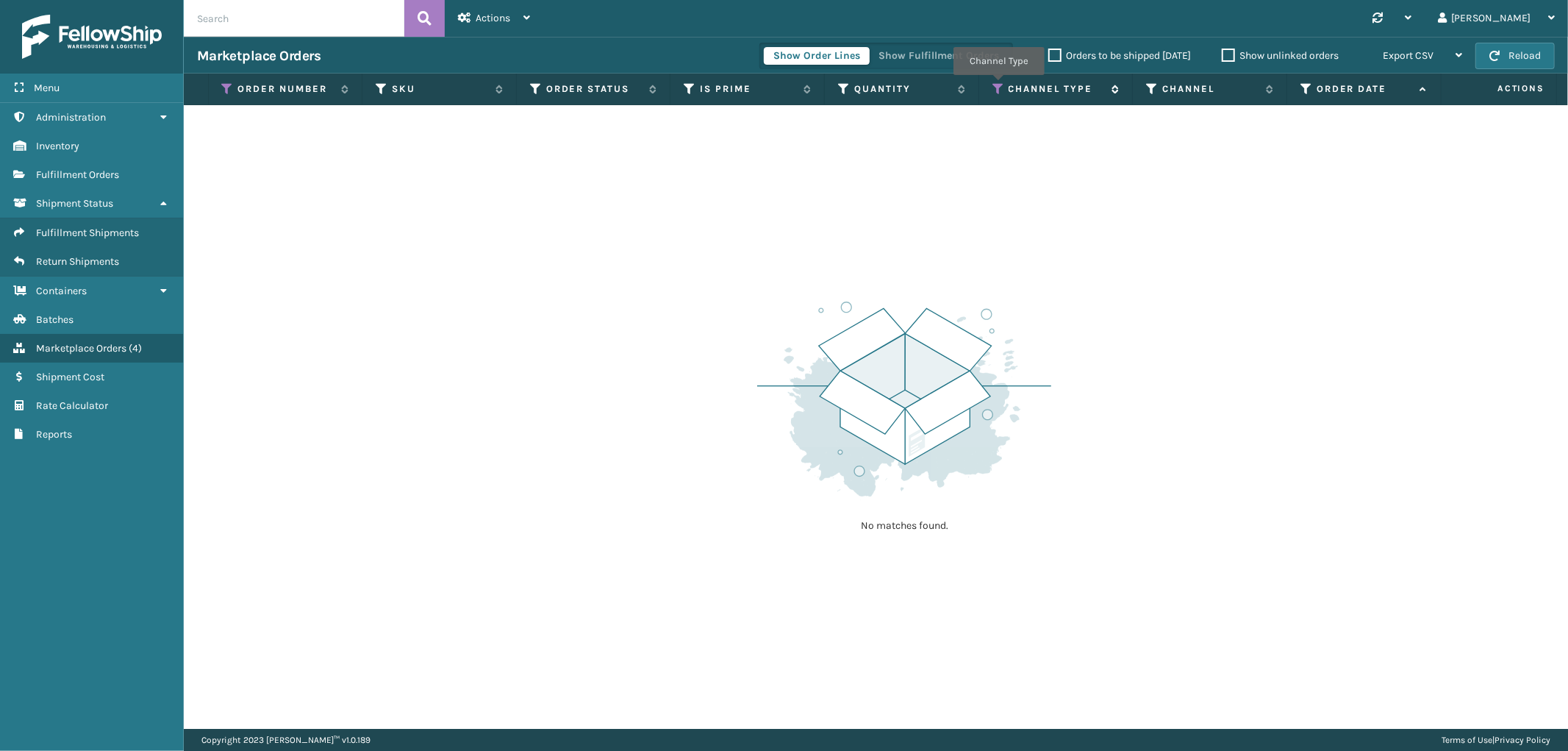
click at [999, 85] on icon at bounding box center [998, 89] width 12 height 13
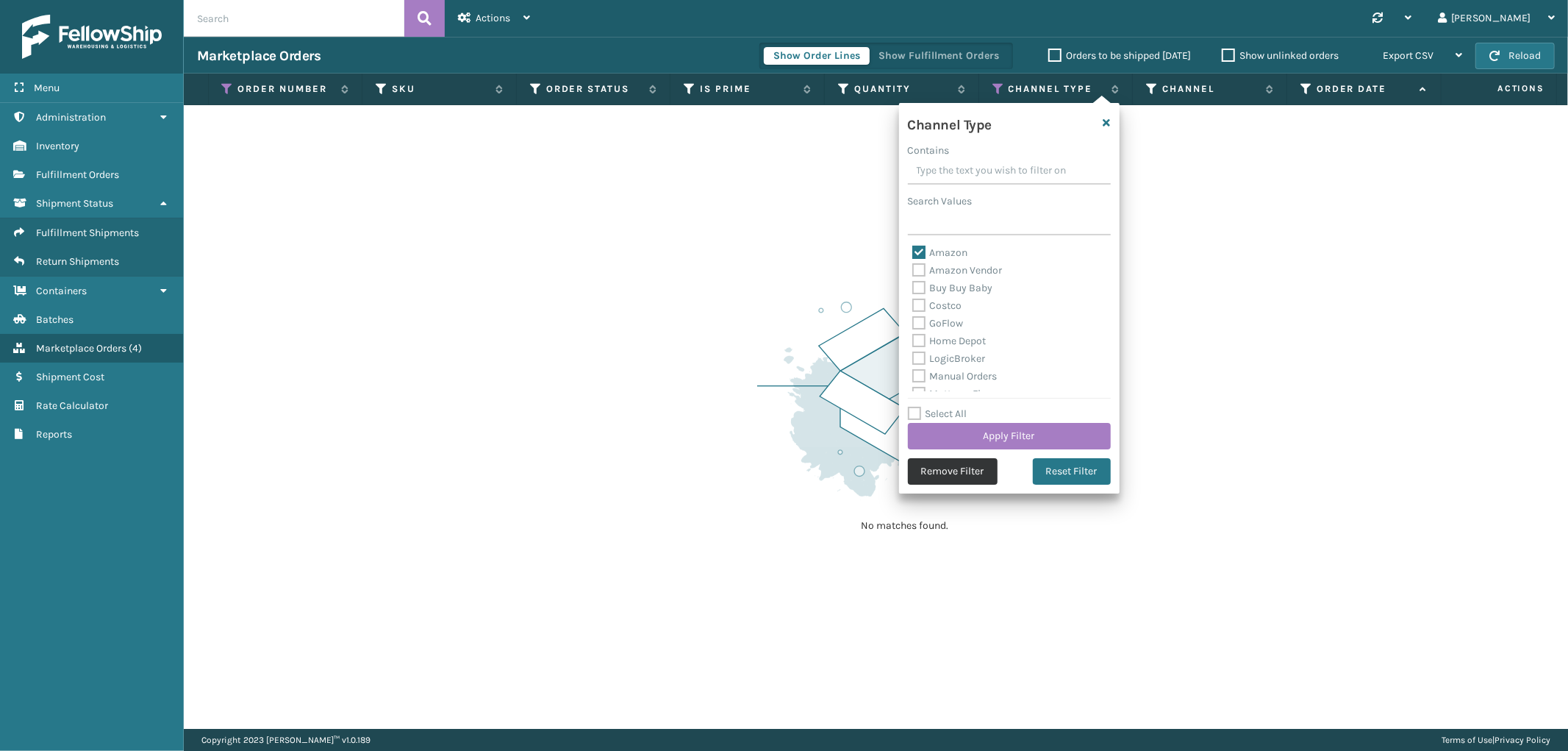
click at [930, 466] on button "Remove Filter" at bounding box center [952, 472] width 90 height 27
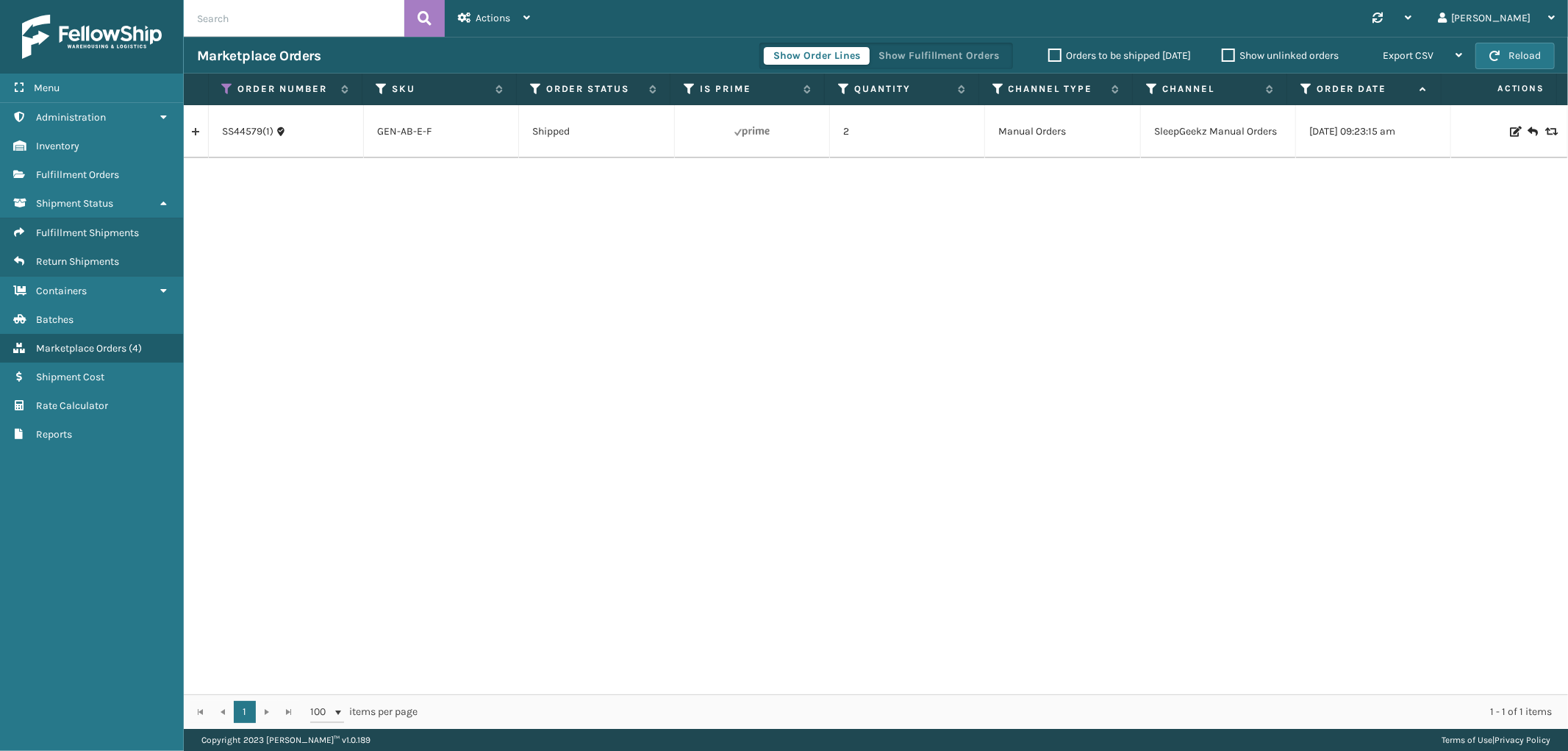
click at [194, 140] on link at bounding box center [195, 132] width 24 height 23
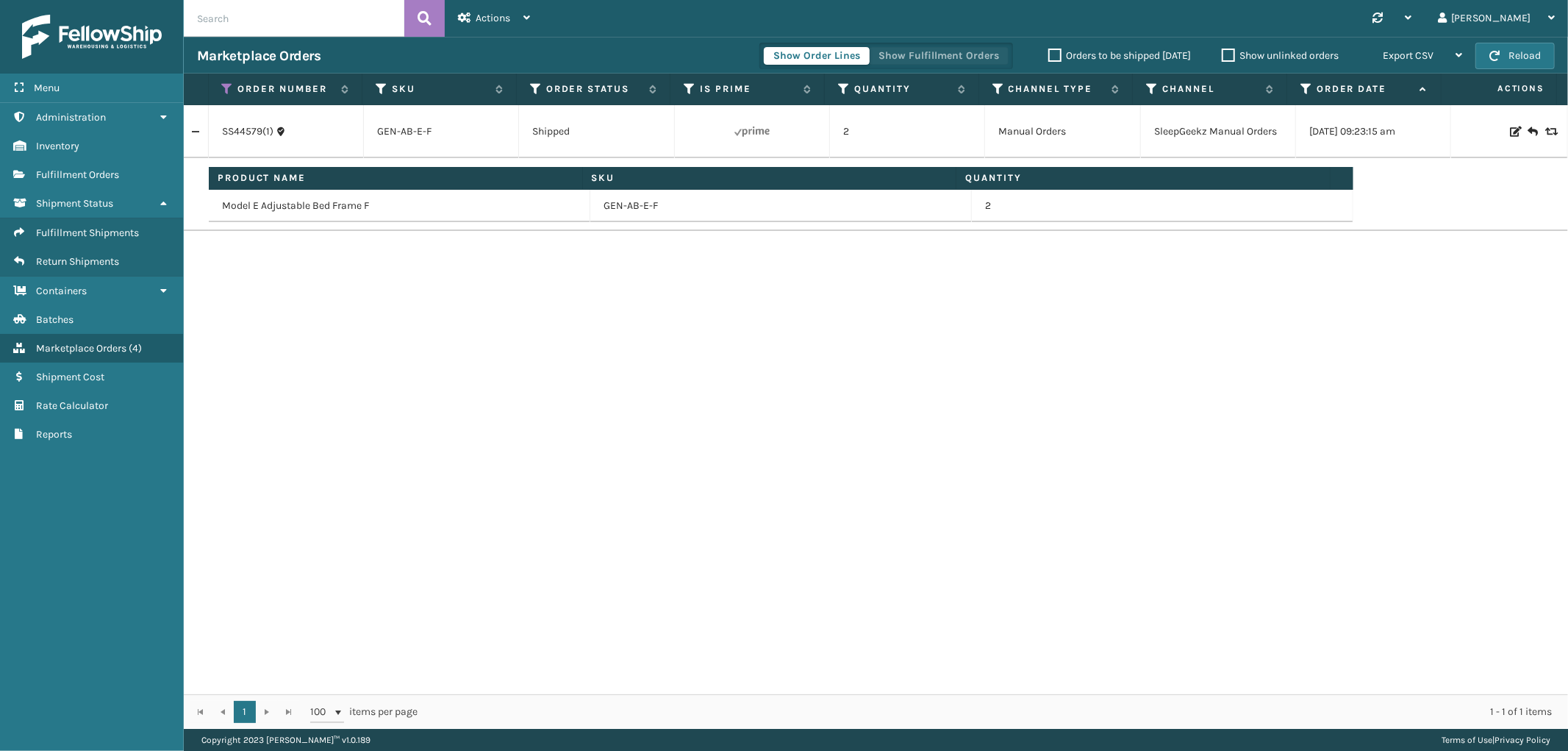
click at [960, 56] on button "Show Fulfillment Orders" at bounding box center [938, 56] width 139 height 18
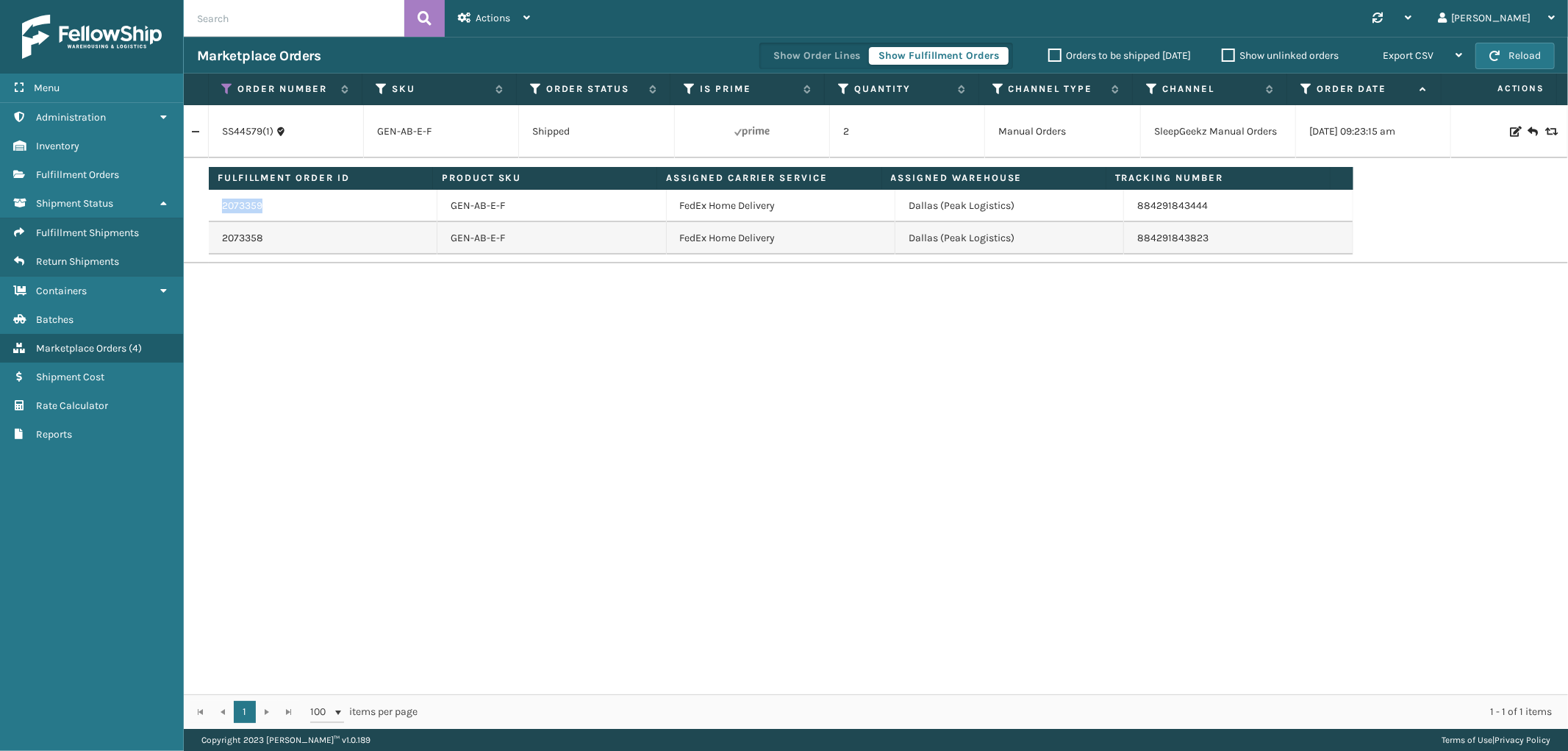
drag, startPoint x: 282, startPoint y: 207, endPoint x: 217, endPoint y: 212, distance: 65.2
click at [217, 212] on td "2073359" at bounding box center [322, 206] width 228 height 32
copy link "2073359"
click at [243, 210] on link "2073359" at bounding box center [243, 205] width 41 height 15
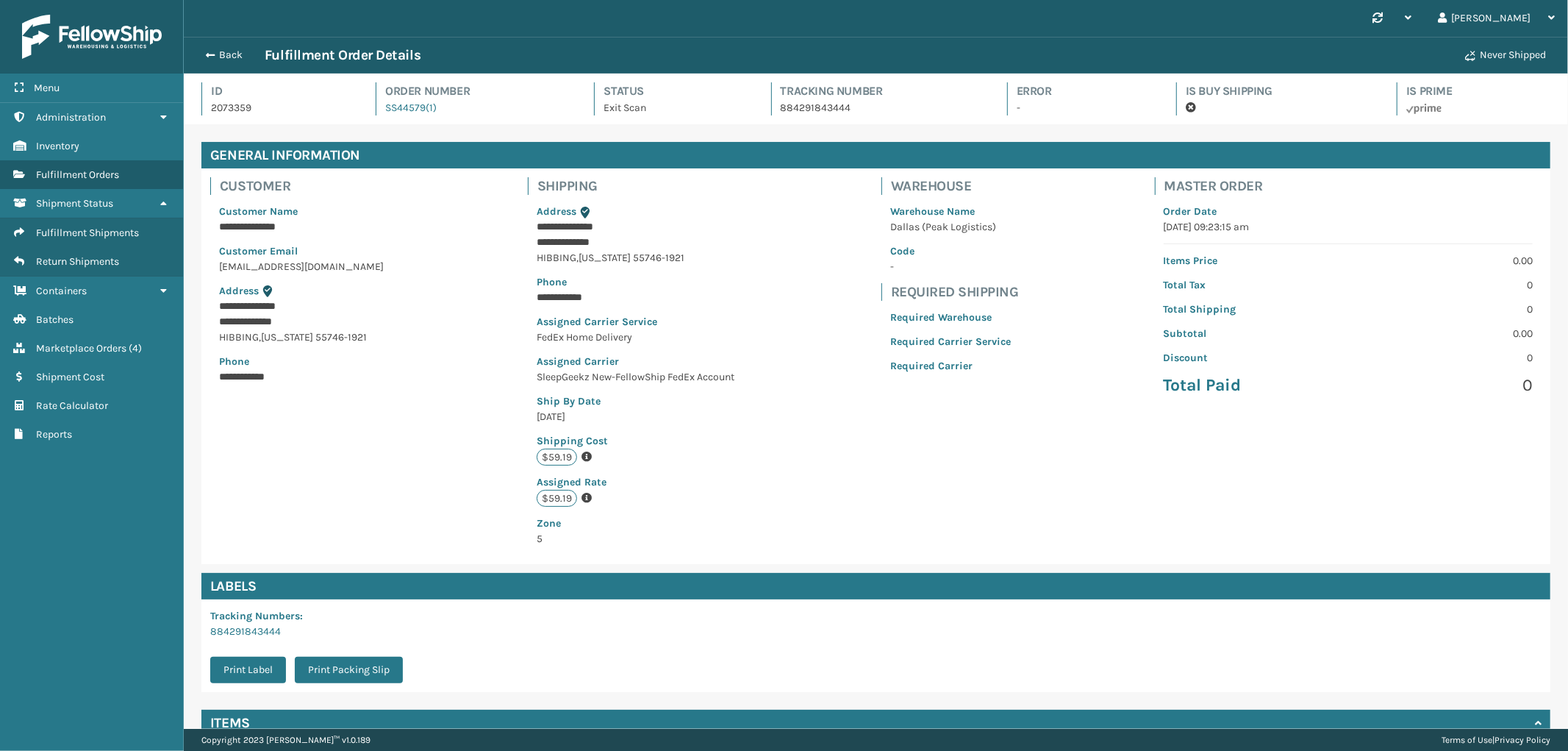
scroll to position [35, 1385]
click at [791, 108] on p "884291843444" at bounding box center [880, 108] width 200 height 15
copy p "884291843444"
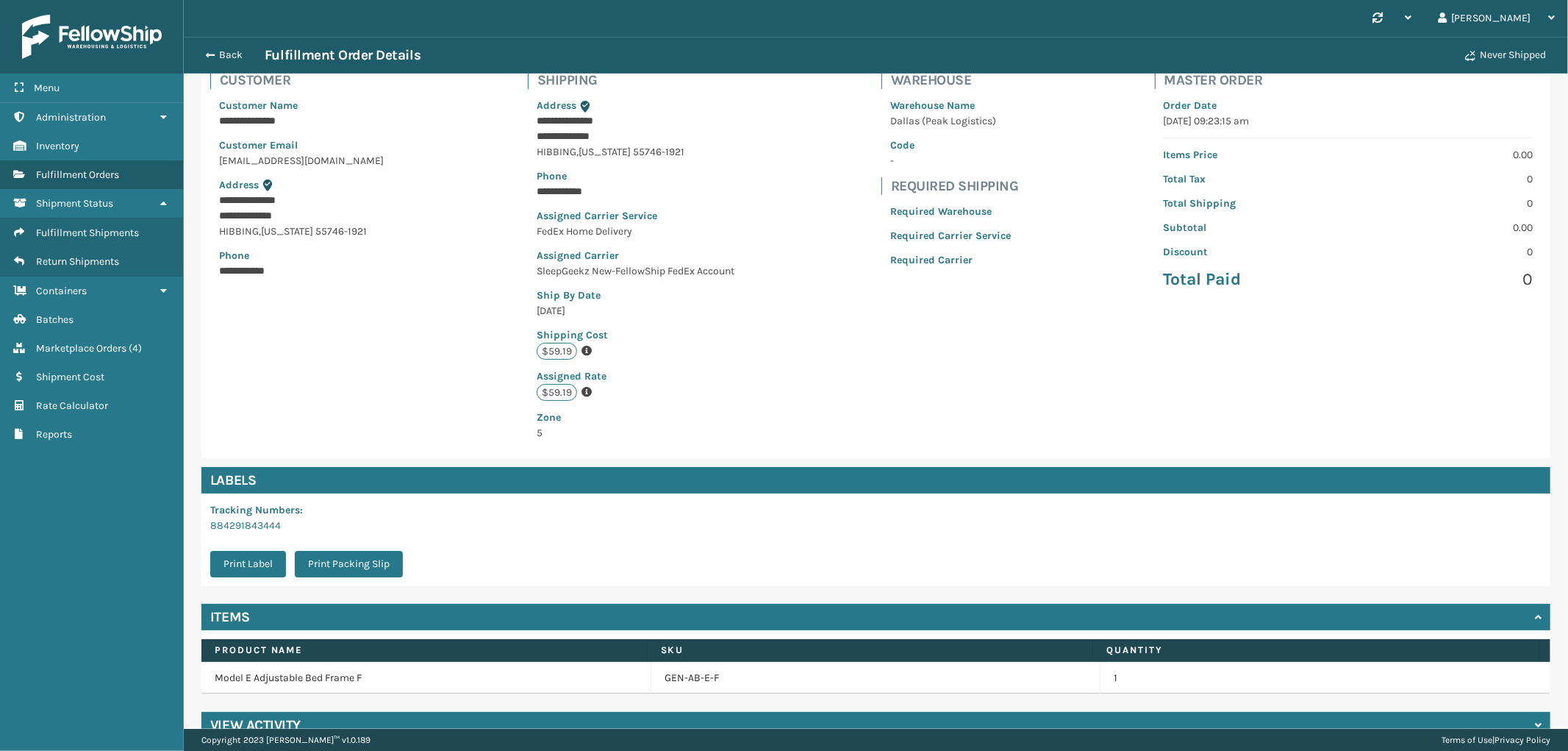
scroll to position [133, 0]
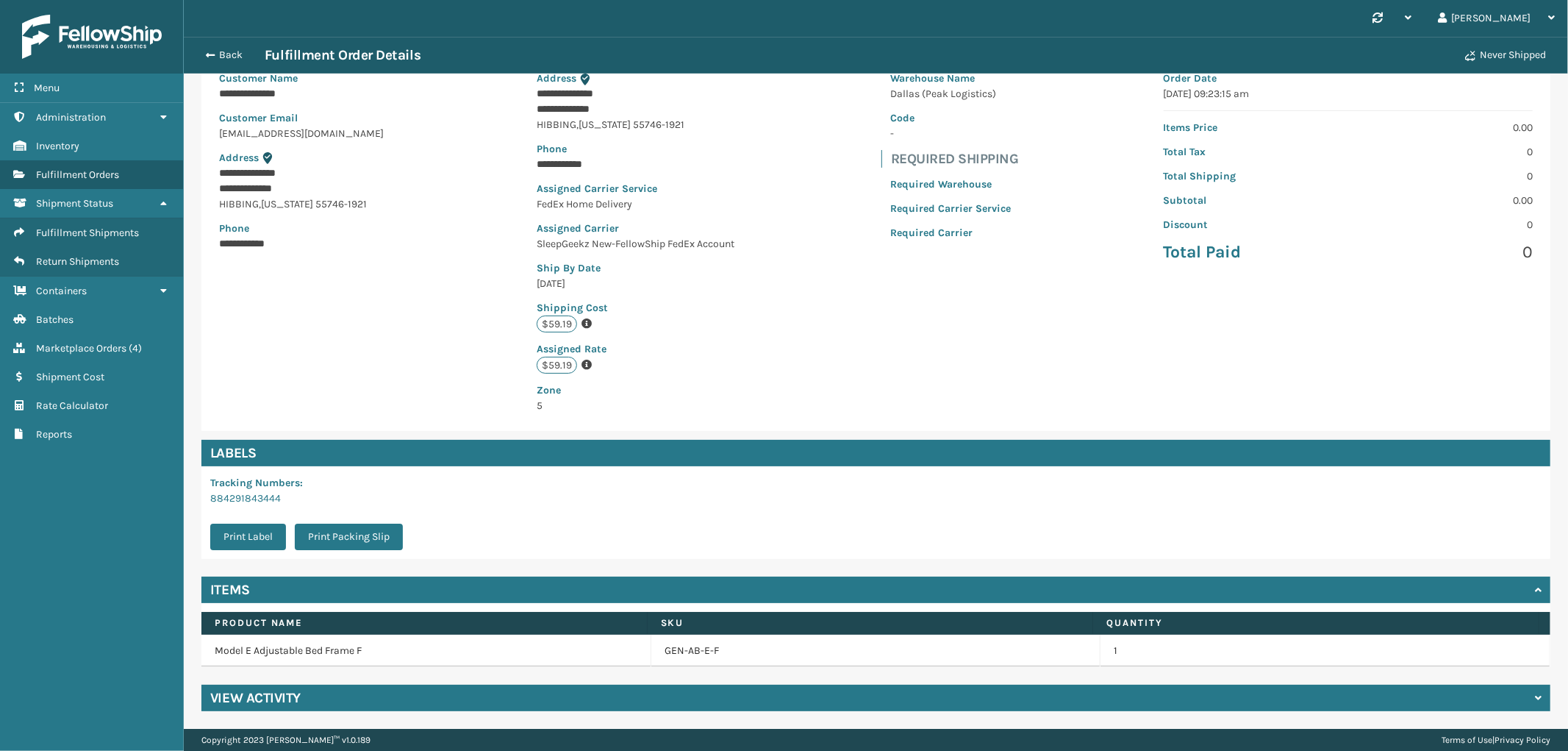
drag, startPoint x: 624, startPoint y: 696, endPoint x: 762, endPoint y: 659, distance: 142.9
click at [624, 696] on div "View Activity" at bounding box center [876, 699] width 1349 height 27
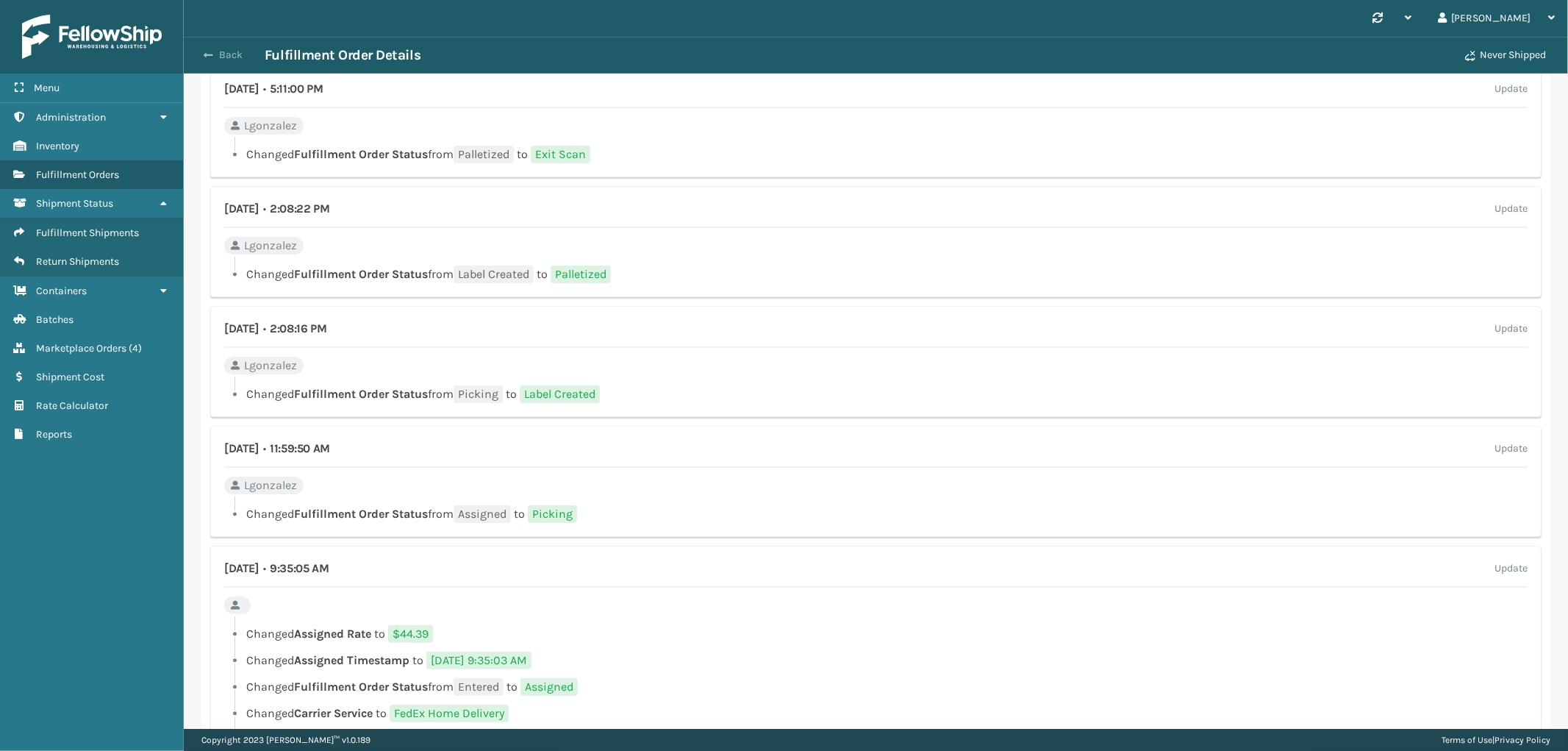
click at [225, 60] on button "Back" at bounding box center [231, 55] width 68 height 13
